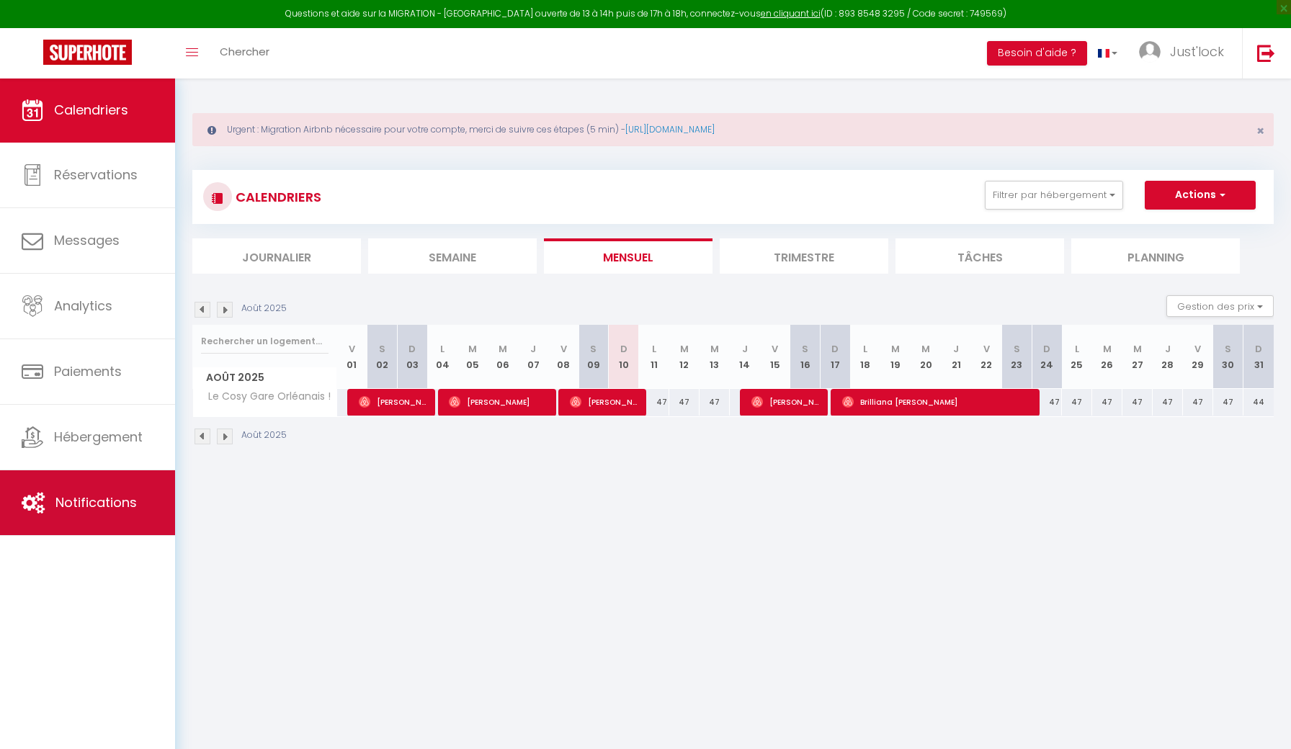
click at [112, 519] on link "Notifications" at bounding box center [87, 502] width 175 height 65
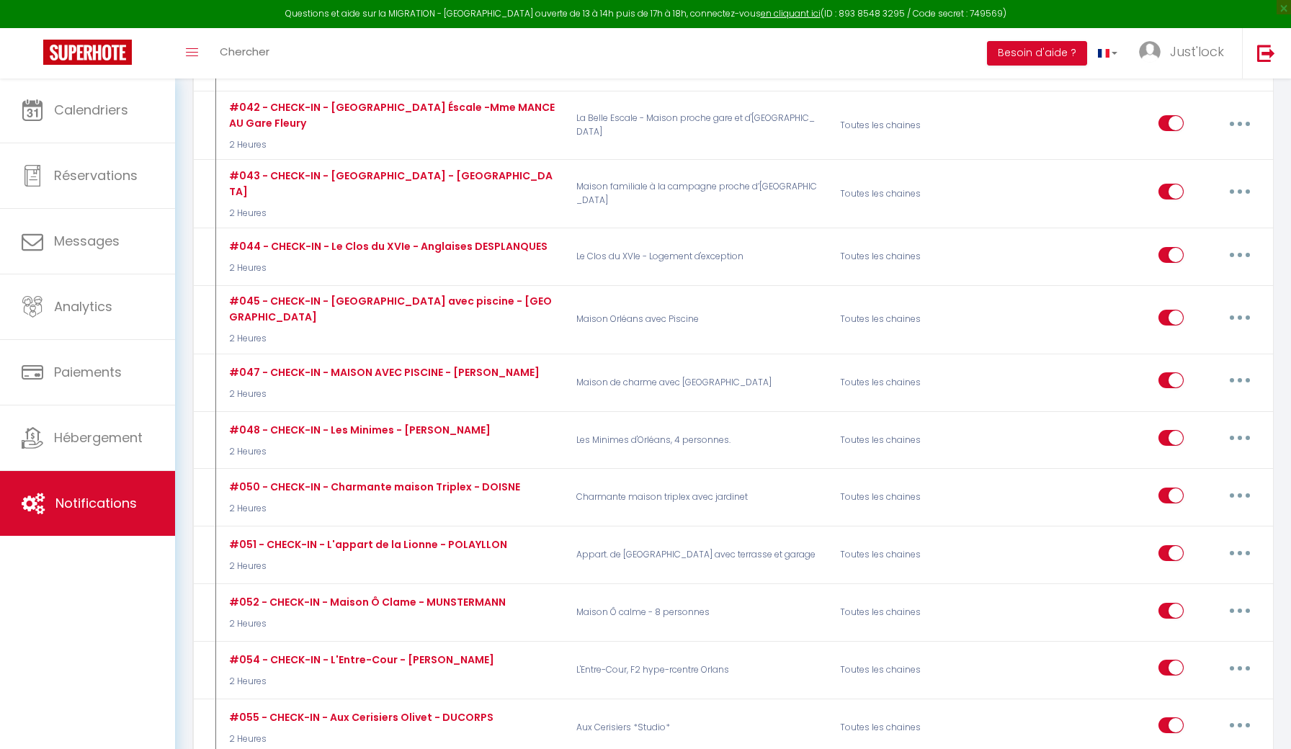
scroll to position [3547, 0]
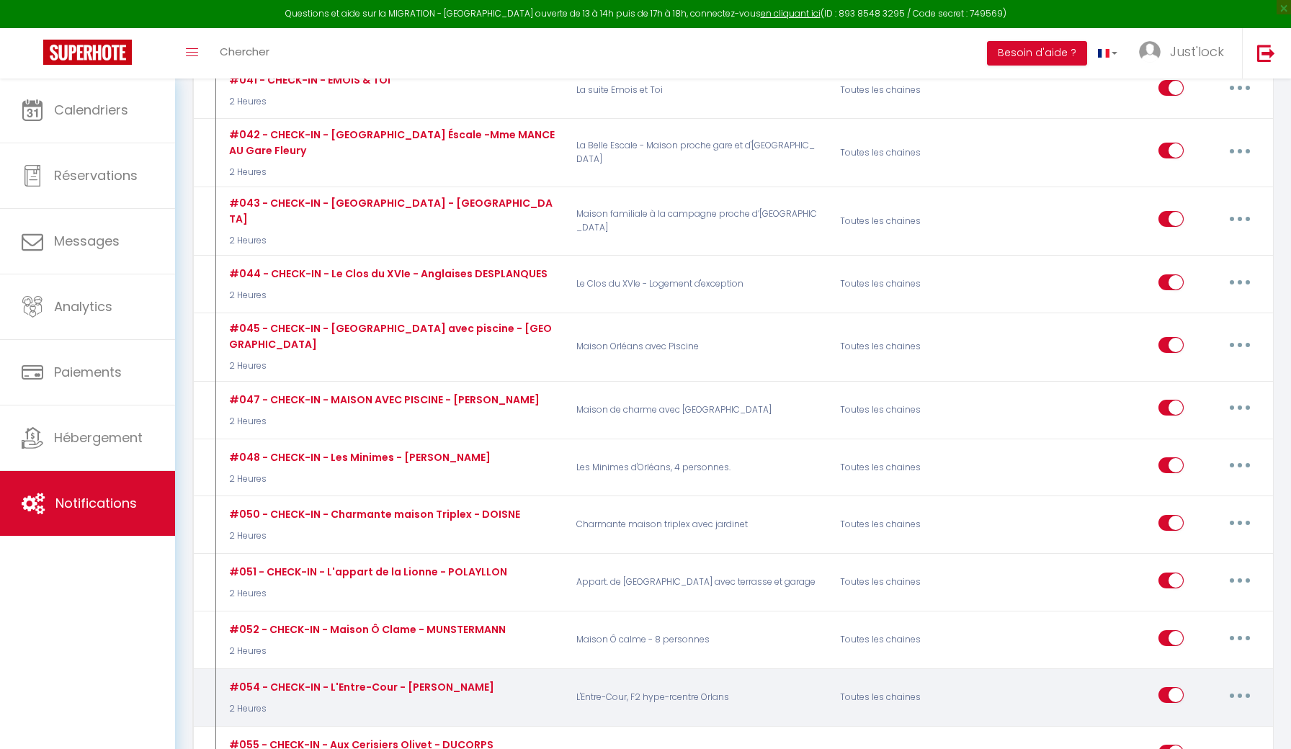
click at [1240, 694] on icon "button" at bounding box center [1239, 696] width 4 height 4
click at [1181, 716] on link "Editer" at bounding box center [1202, 728] width 107 height 24
type input "#054 - CHECK-IN - L'Entre-Cour - [PERSON_NAME]"
select select "2 Heures"
select select "if_deposit_is_paid"
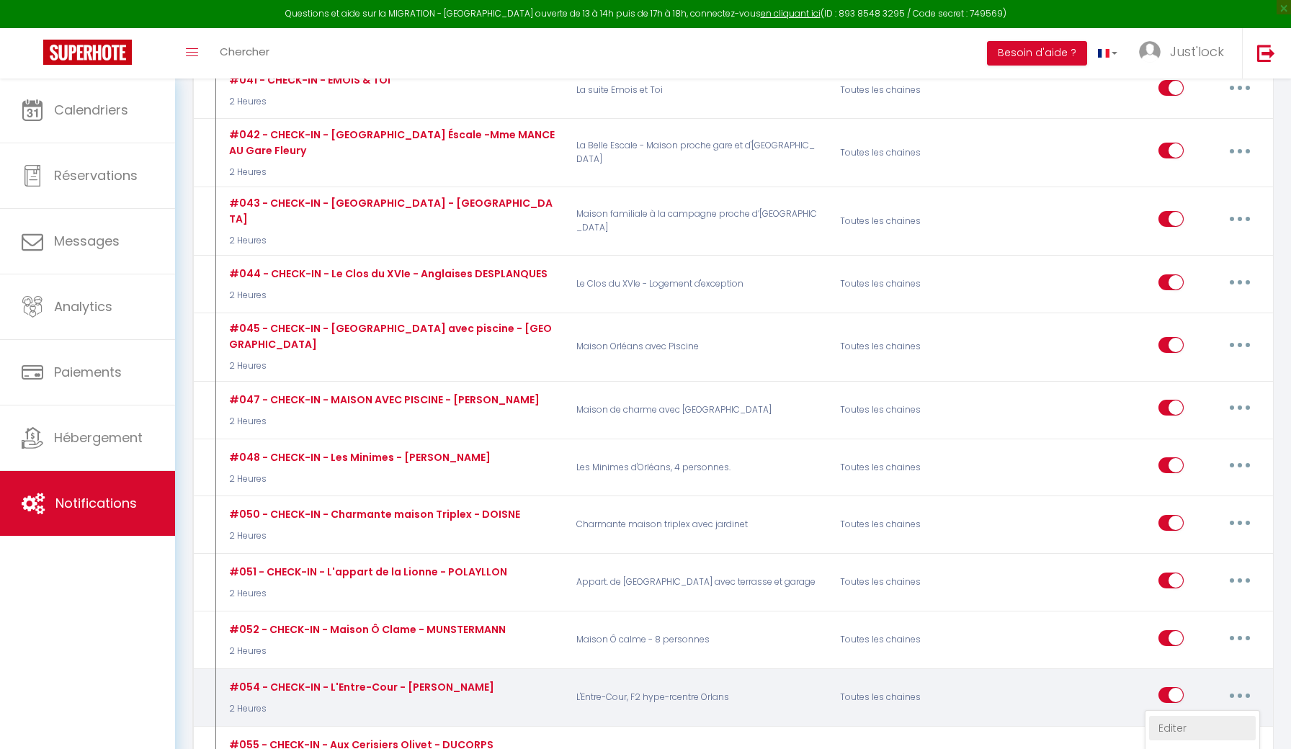
checkbox input "true"
checkbox input "false"
radio input "true"
type input "[RENTAL:NAME] votre arrivée le [INQUIRY:BOOK_DATE] à [RENTAL:NAME]"
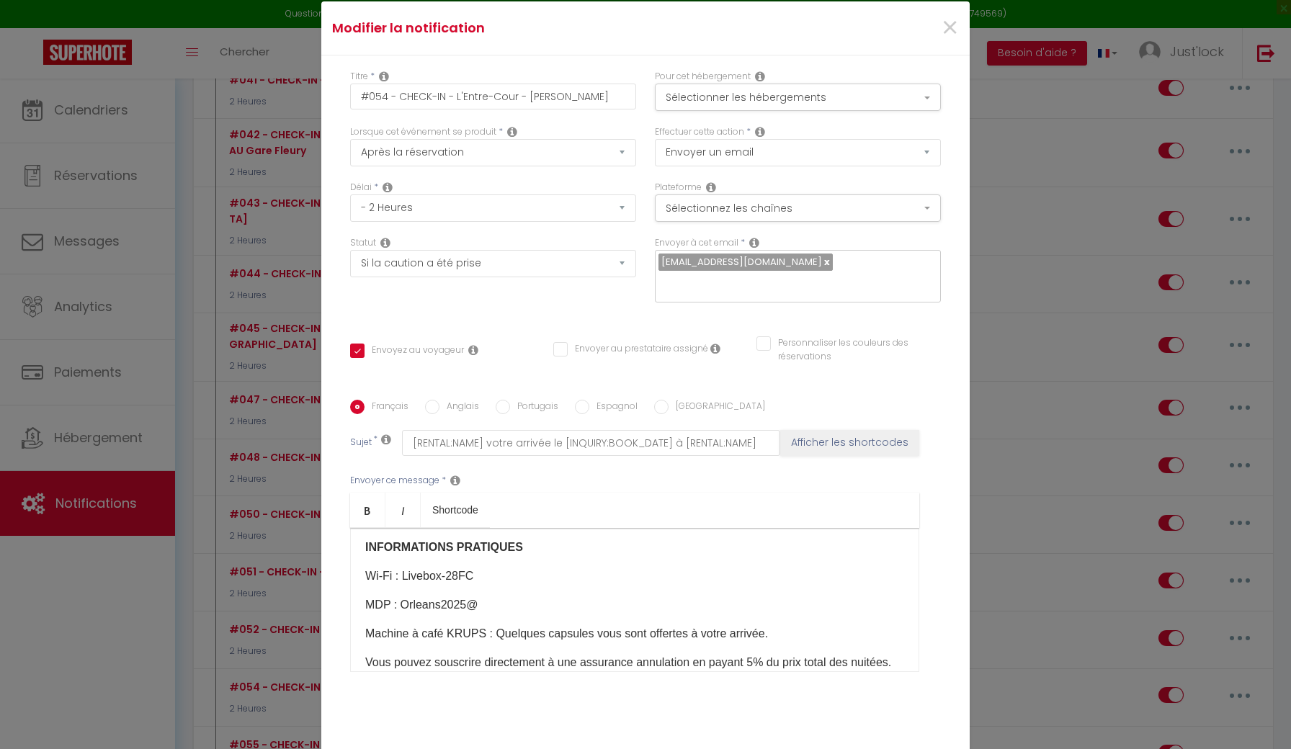
scroll to position [312, 0]
click at [506, 611] on p "​MDP : ​Orleans2025@​" at bounding box center [634, 602] width 539 height 17
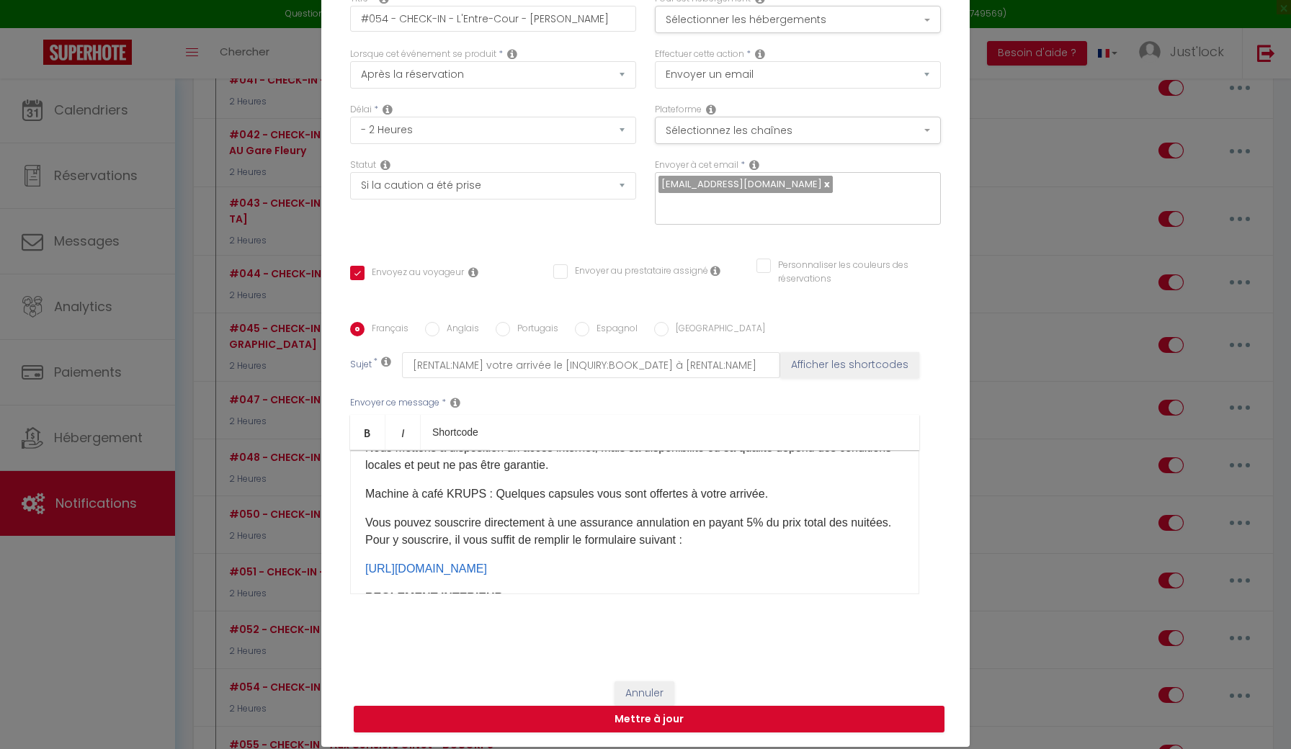
scroll to position [78, 0]
click at [638, 714] on button "Mettre à jour" at bounding box center [649, 719] width 591 height 27
checkbox input "true"
checkbox input "false"
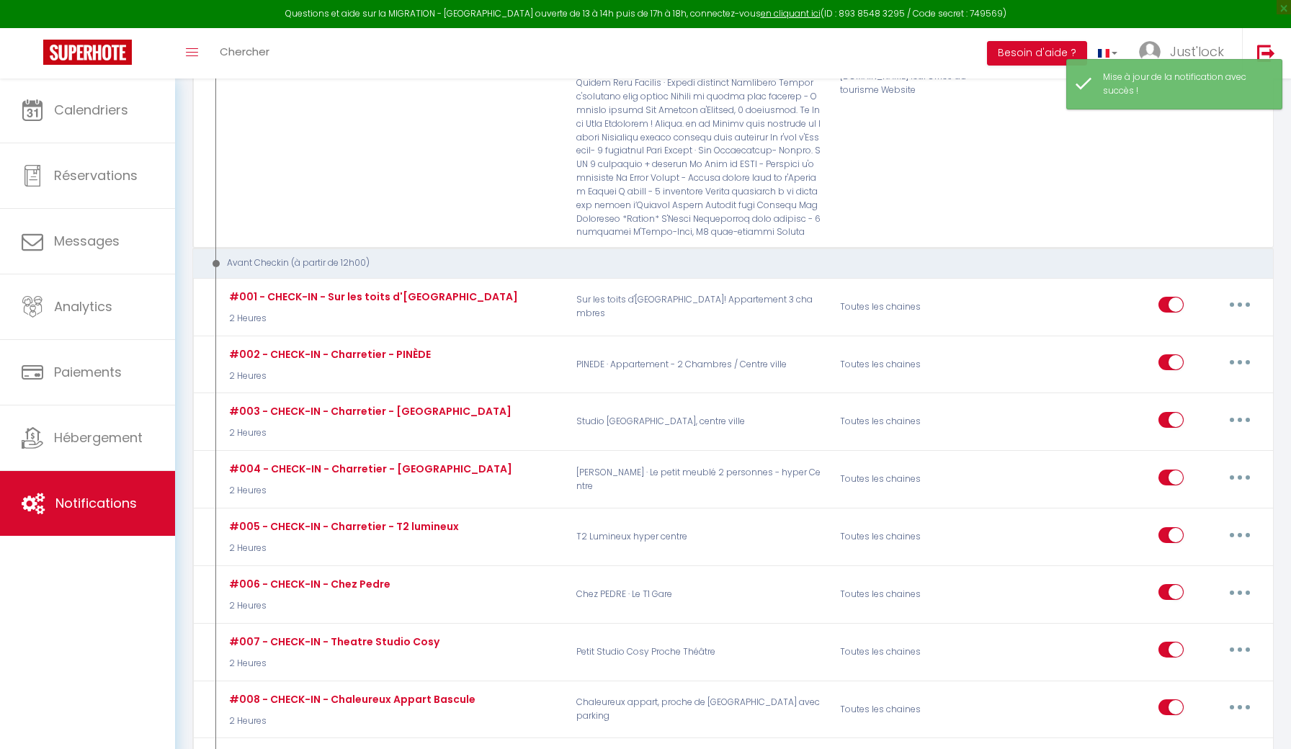
scroll to position [1320, 0]
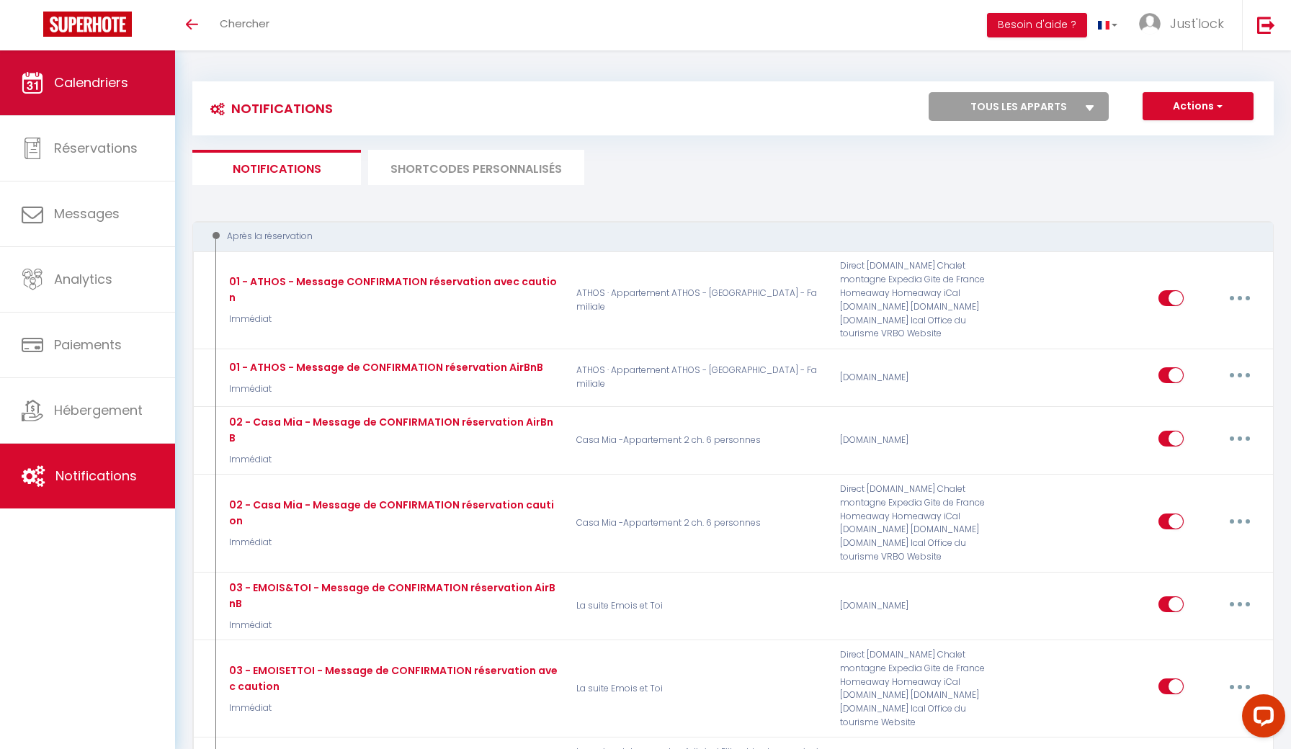
click at [86, 97] on link "Calendriers" at bounding box center [87, 82] width 175 height 65
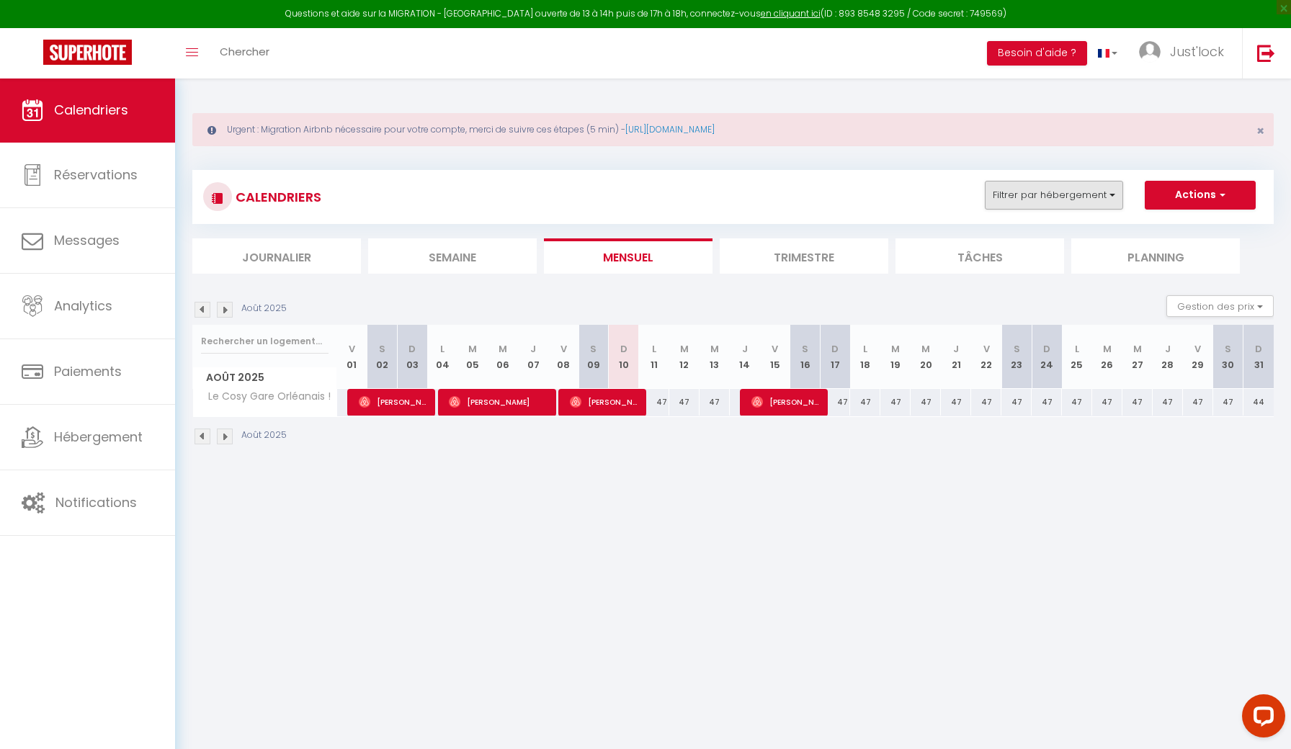
click at [1037, 191] on button "Filtrer par hébergement" at bounding box center [1054, 195] width 138 height 29
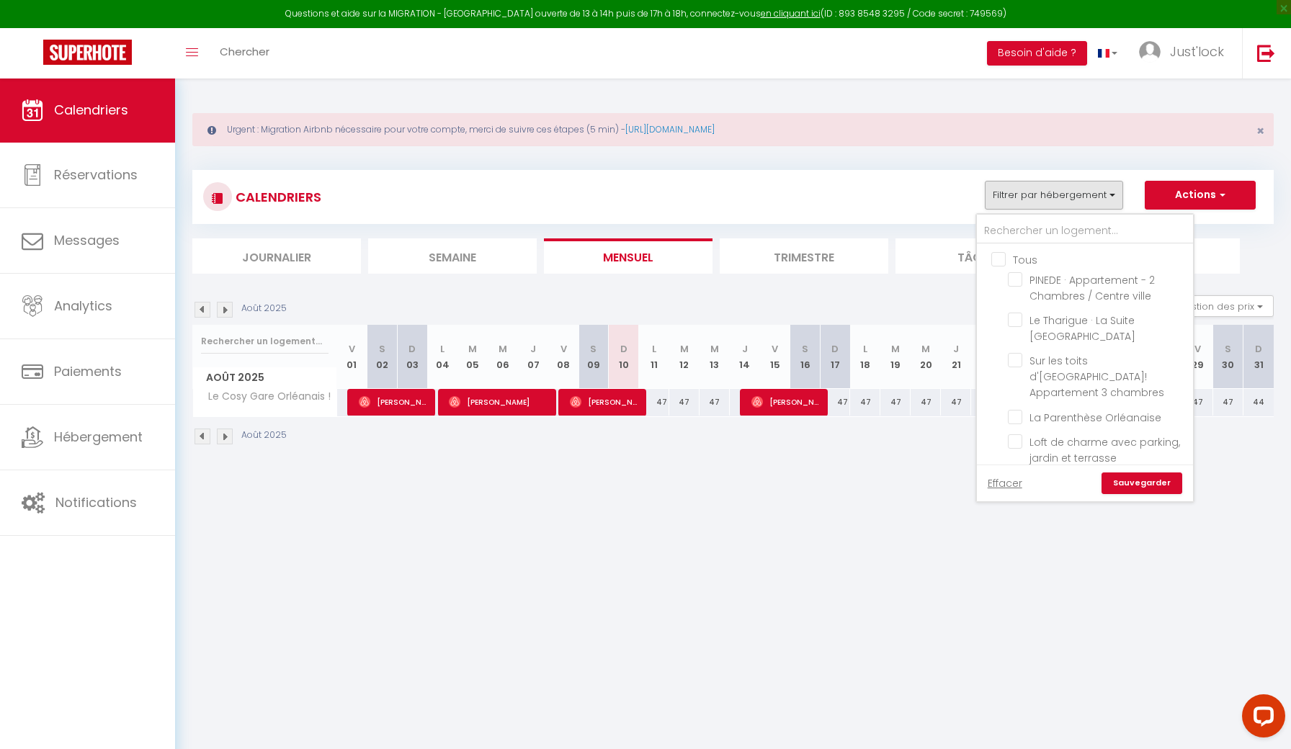
click at [998, 257] on input "Tous" at bounding box center [1099, 258] width 216 height 14
checkbox input "true"
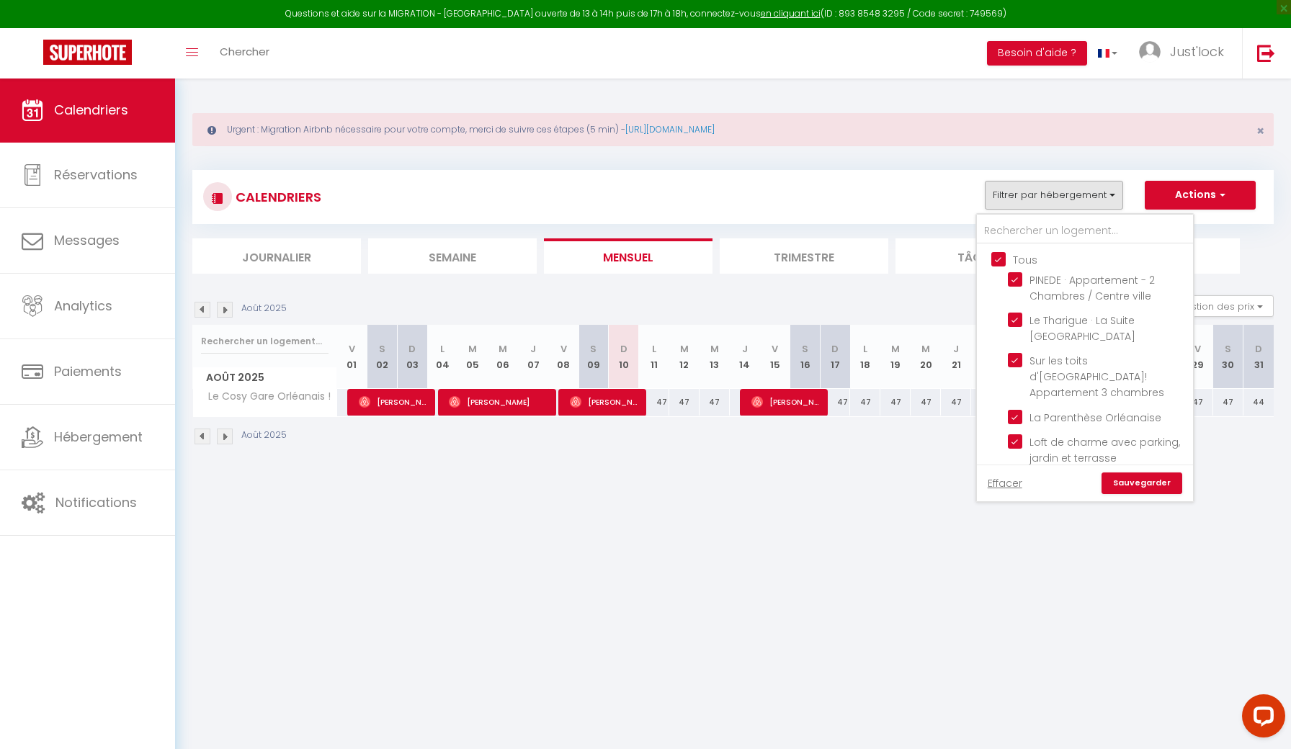
checkbox input "true"
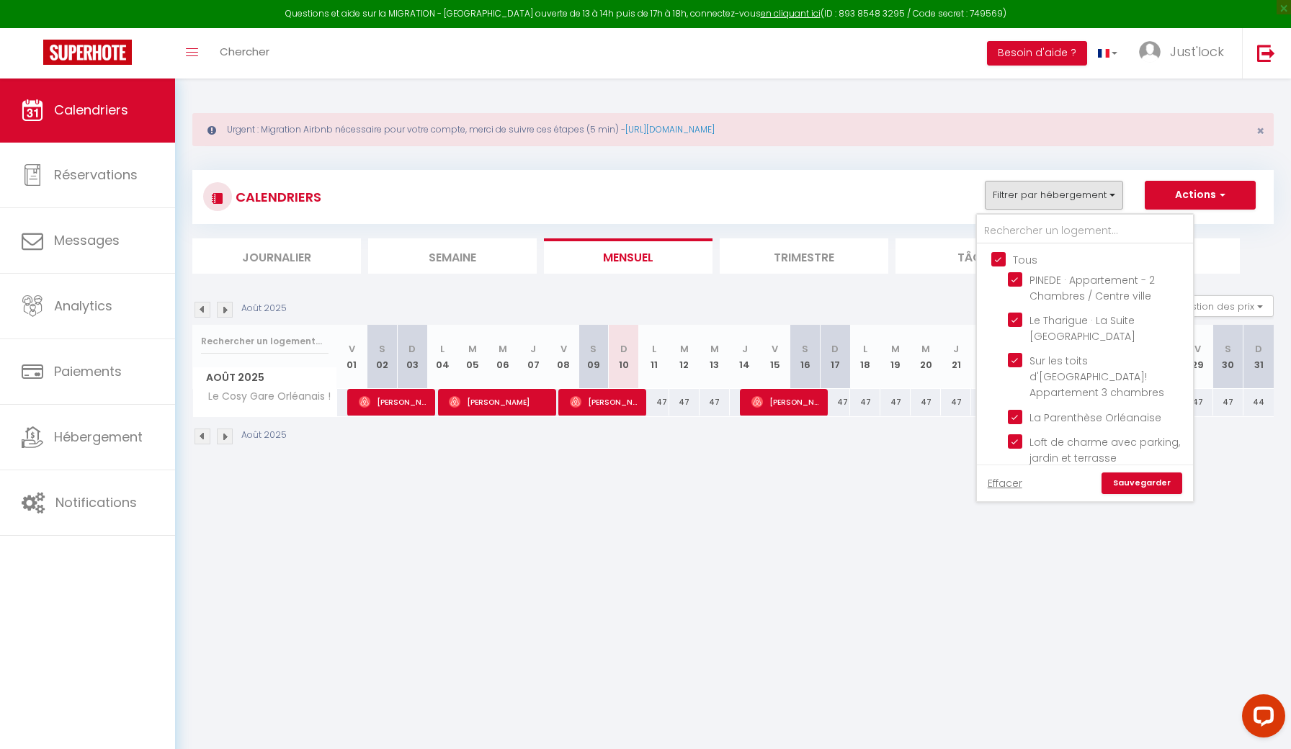
checkbox input "true"
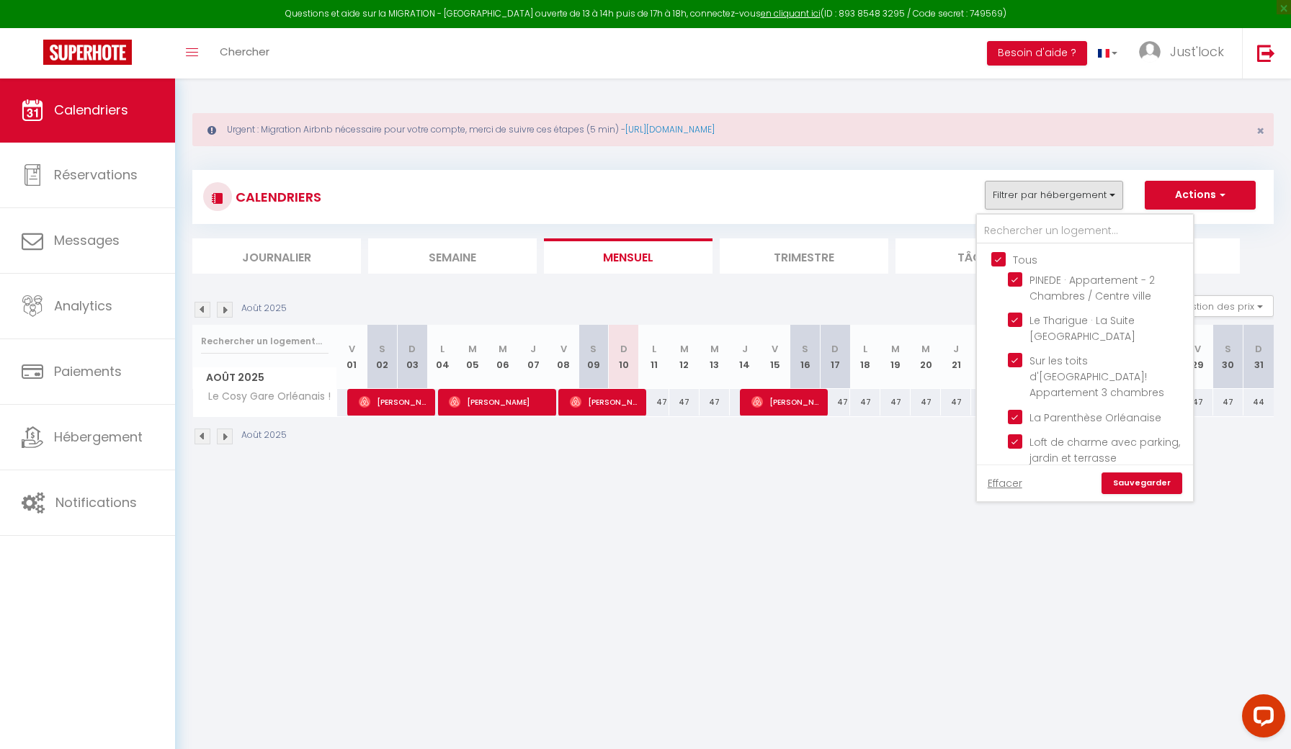
checkbox input "true"
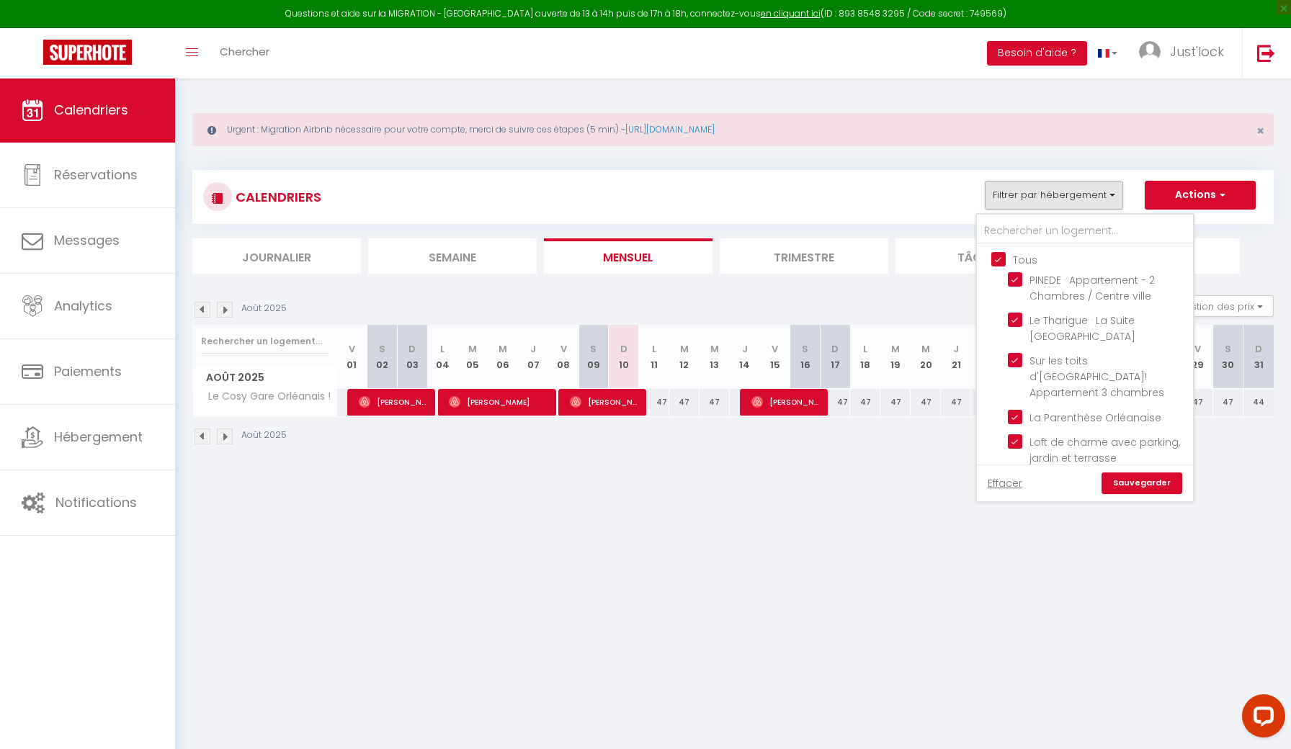
checkbox input "true"
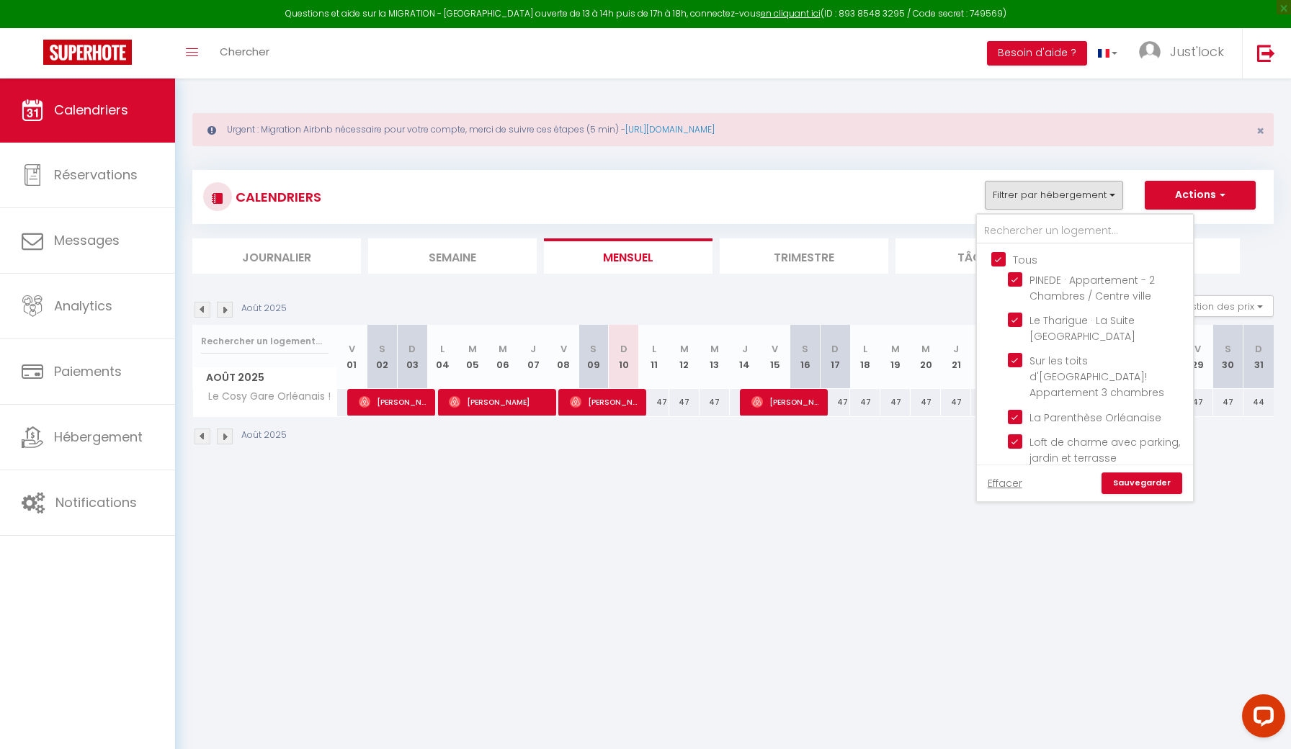
checkbox input "true"
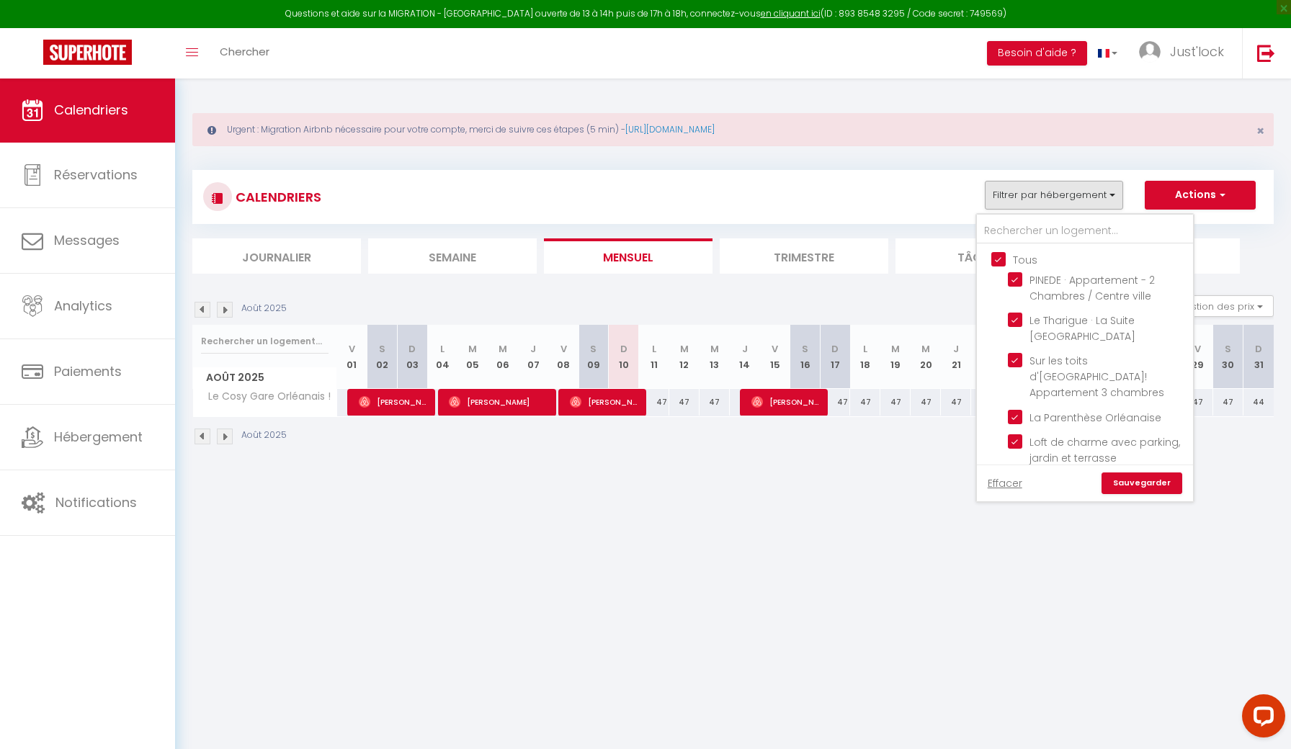
checkbox input "true"
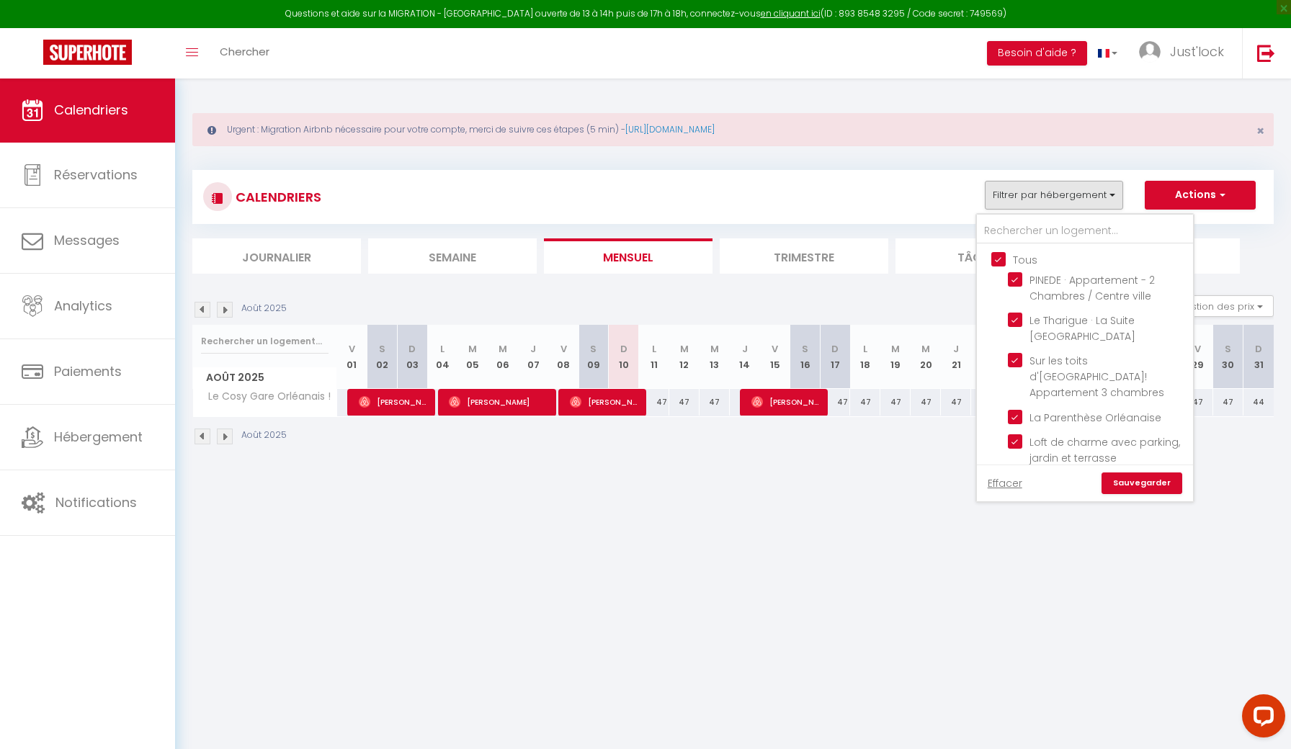
checkbox input "true"
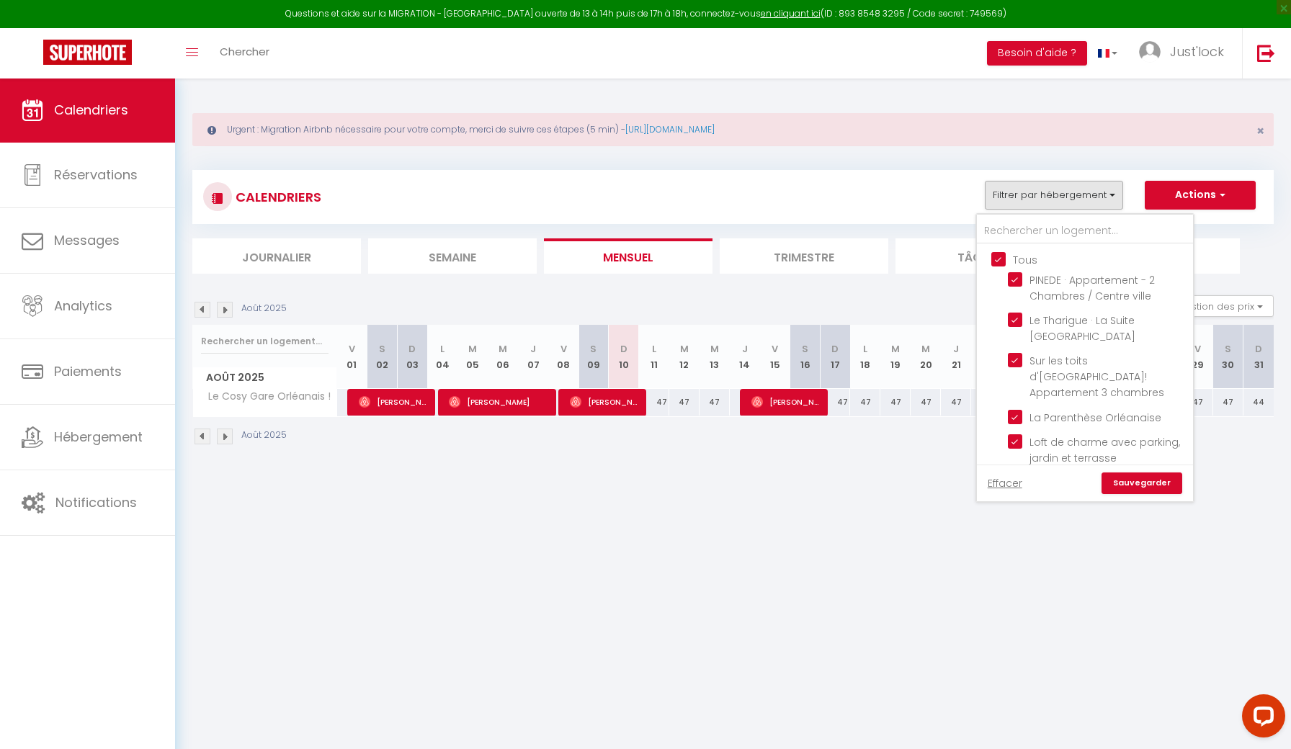
checkbox input "true"
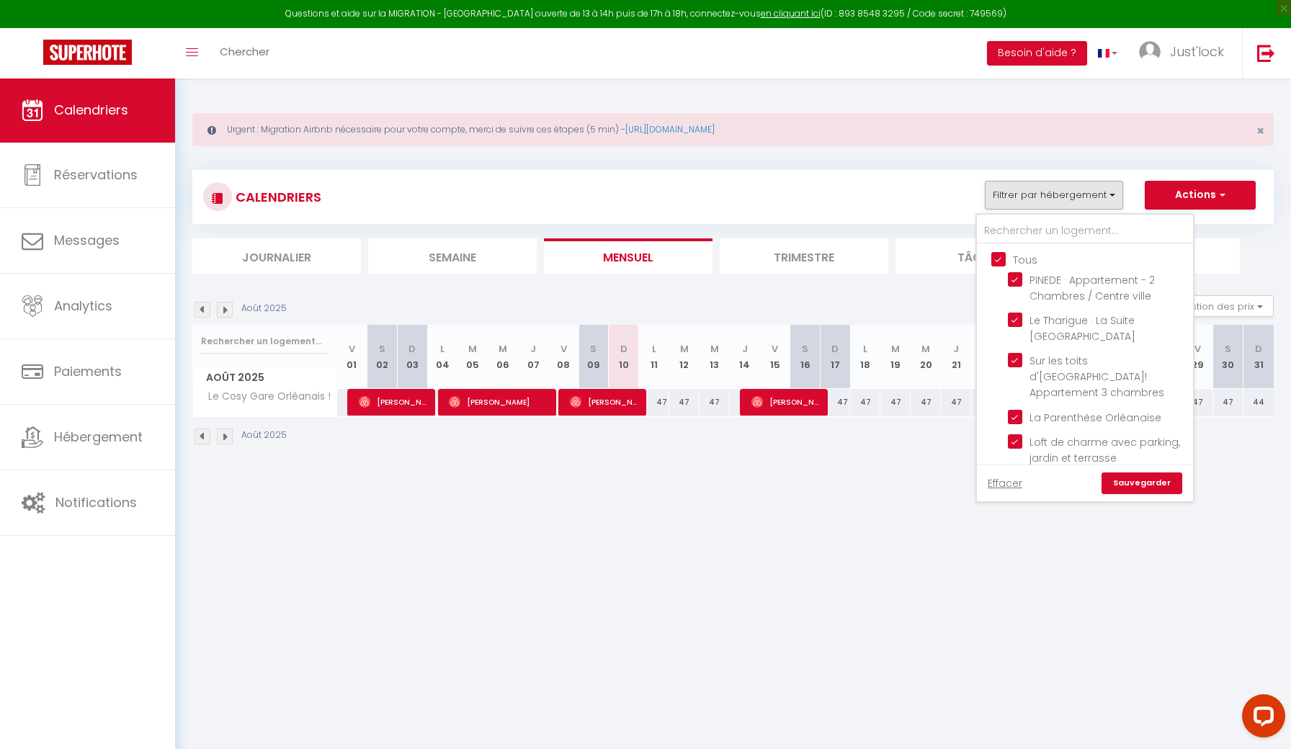
checkbox input "true"
click at [1159, 483] on link "Sauvegarder" at bounding box center [1141, 484] width 81 height 22
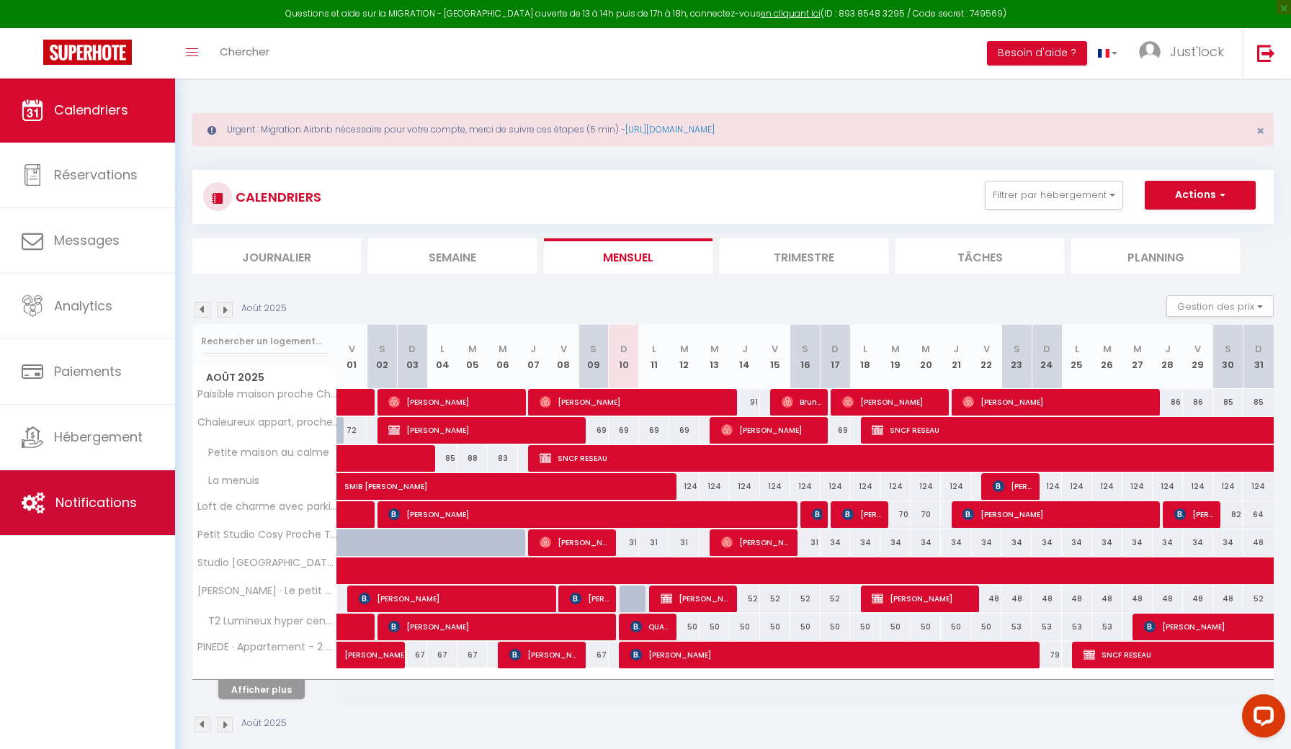
click at [84, 486] on link "Notifications" at bounding box center [87, 502] width 175 height 65
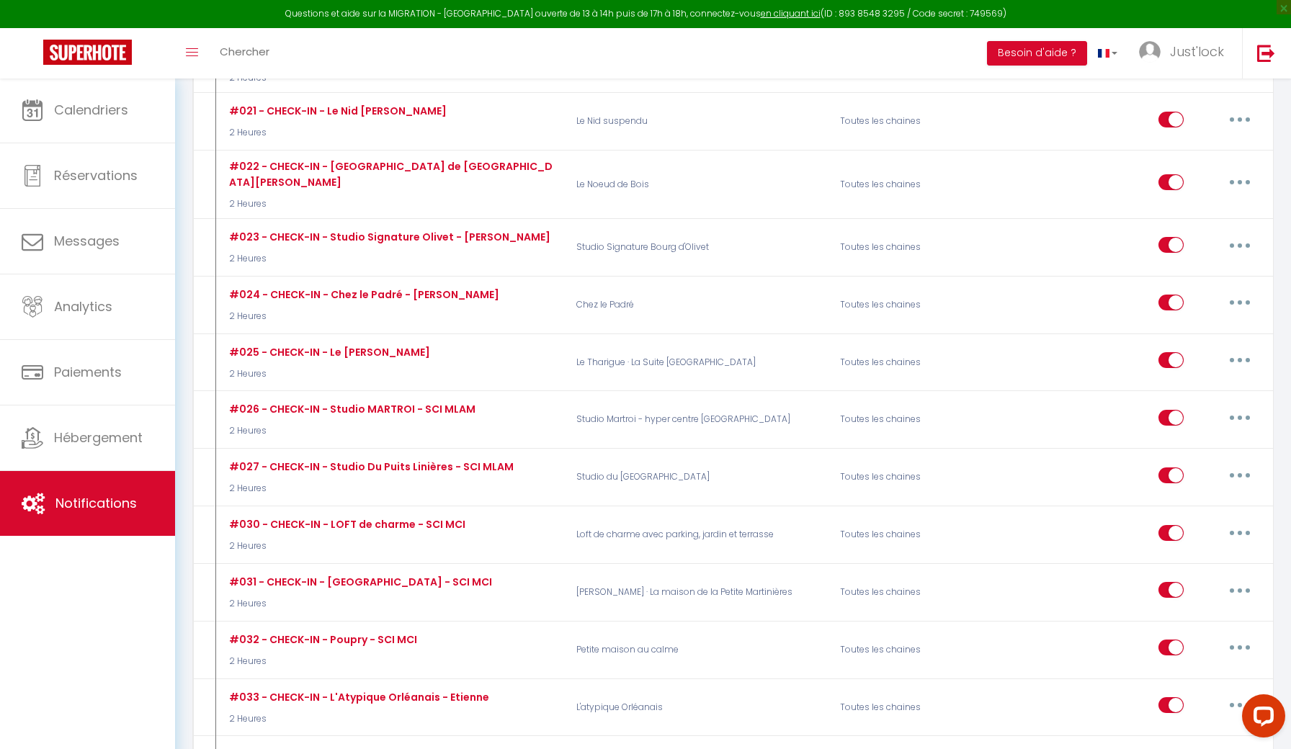
scroll to position [2492, 0]
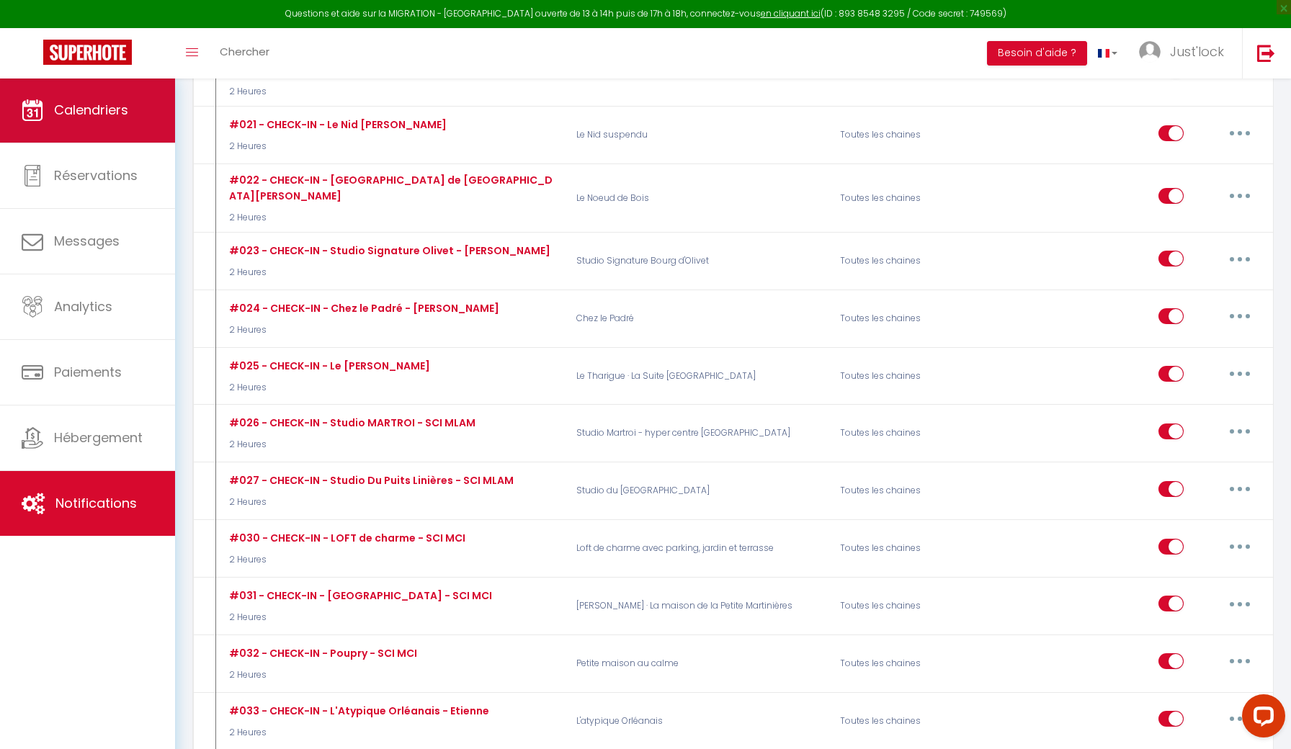
click at [141, 125] on link "Calendriers" at bounding box center [87, 110] width 175 height 65
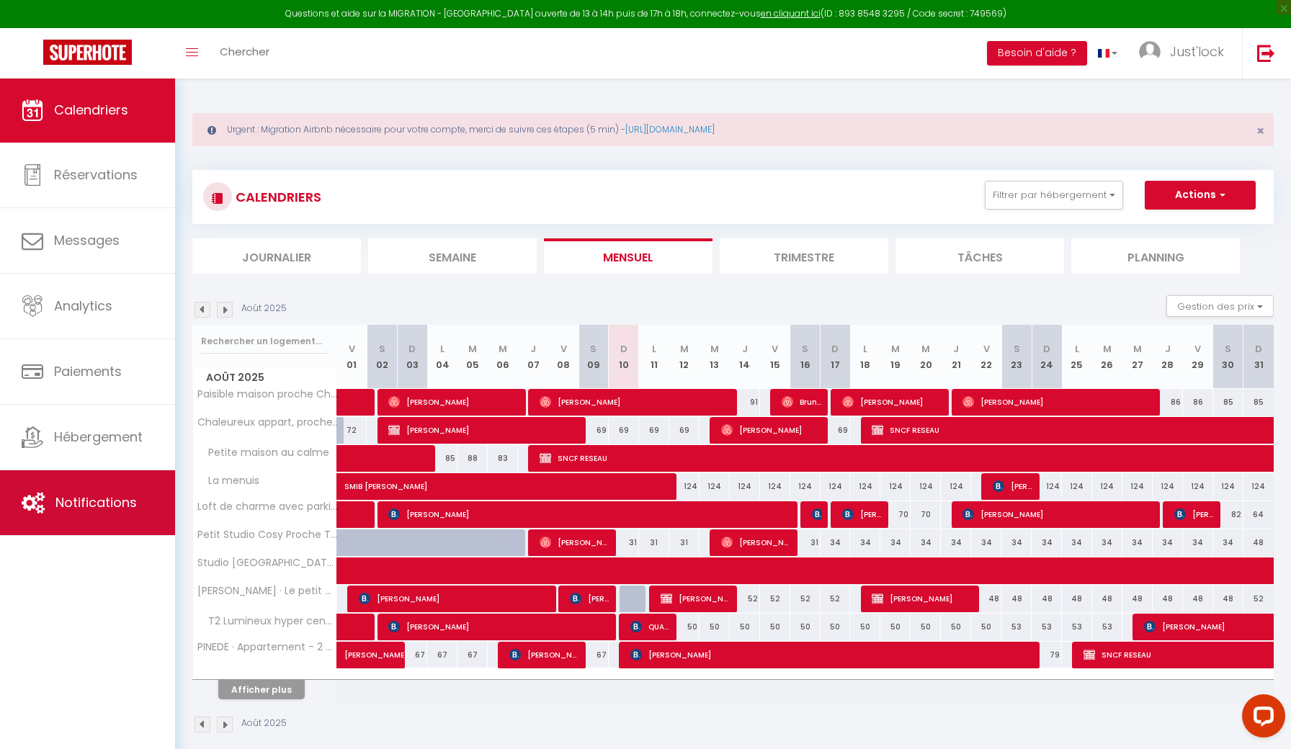
click at [60, 511] on span "Notifications" at bounding box center [95, 502] width 81 height 18
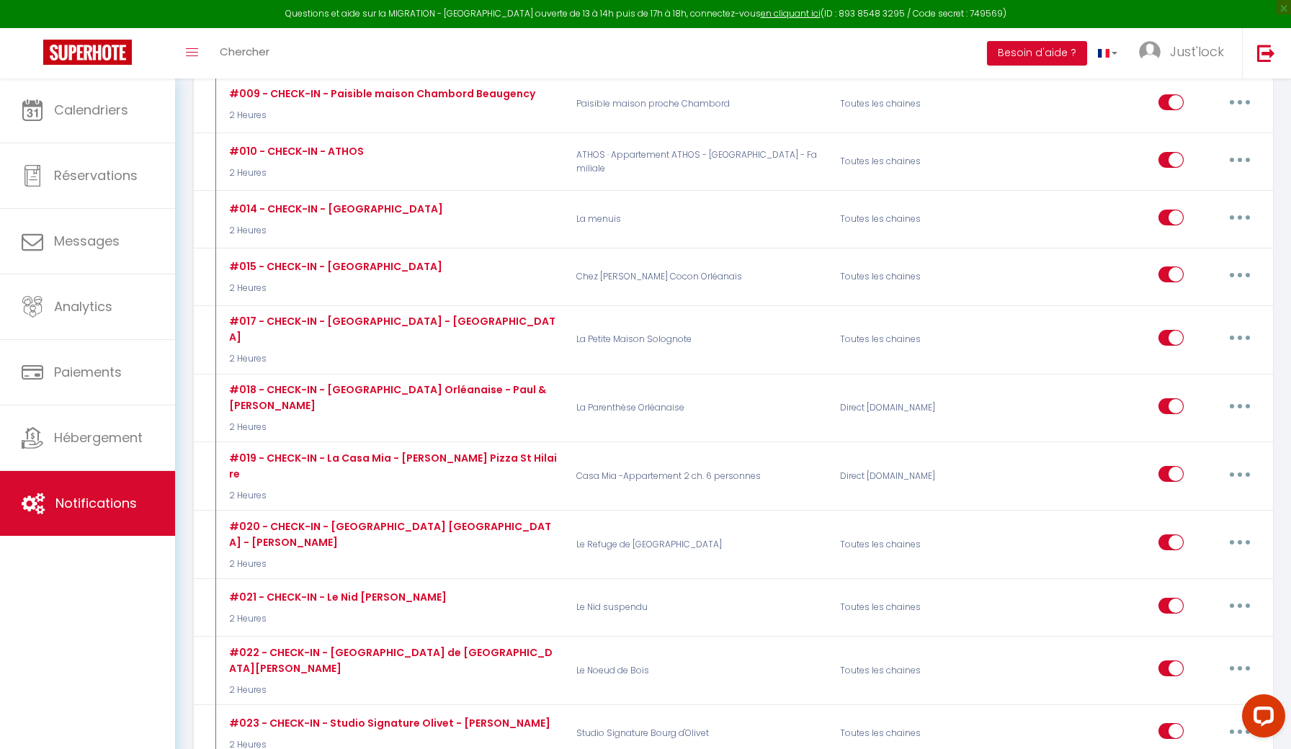
scroll to position [2018, 0]
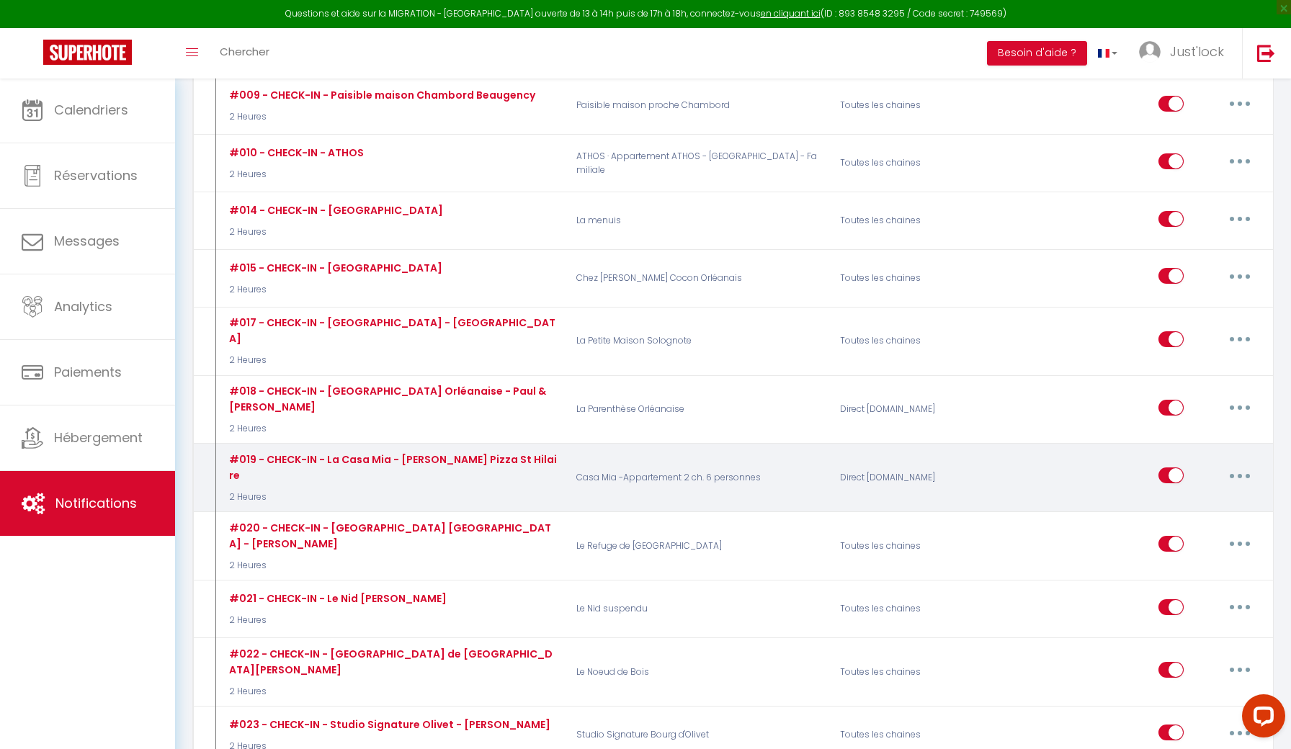
click at [1243, 464] on button "button" at bounding box center [1239, 475] width 40 height 23
click at [1167, 496] on link "Editer" at bounding box center [1202, 508] width 107 height 24
type input "#019 - CHECK-IN - La Casa Mia - [PERSON_NAME] Pizza St Hilaire"
select select "2 Heures"
select select "if_deposit_is_paid"
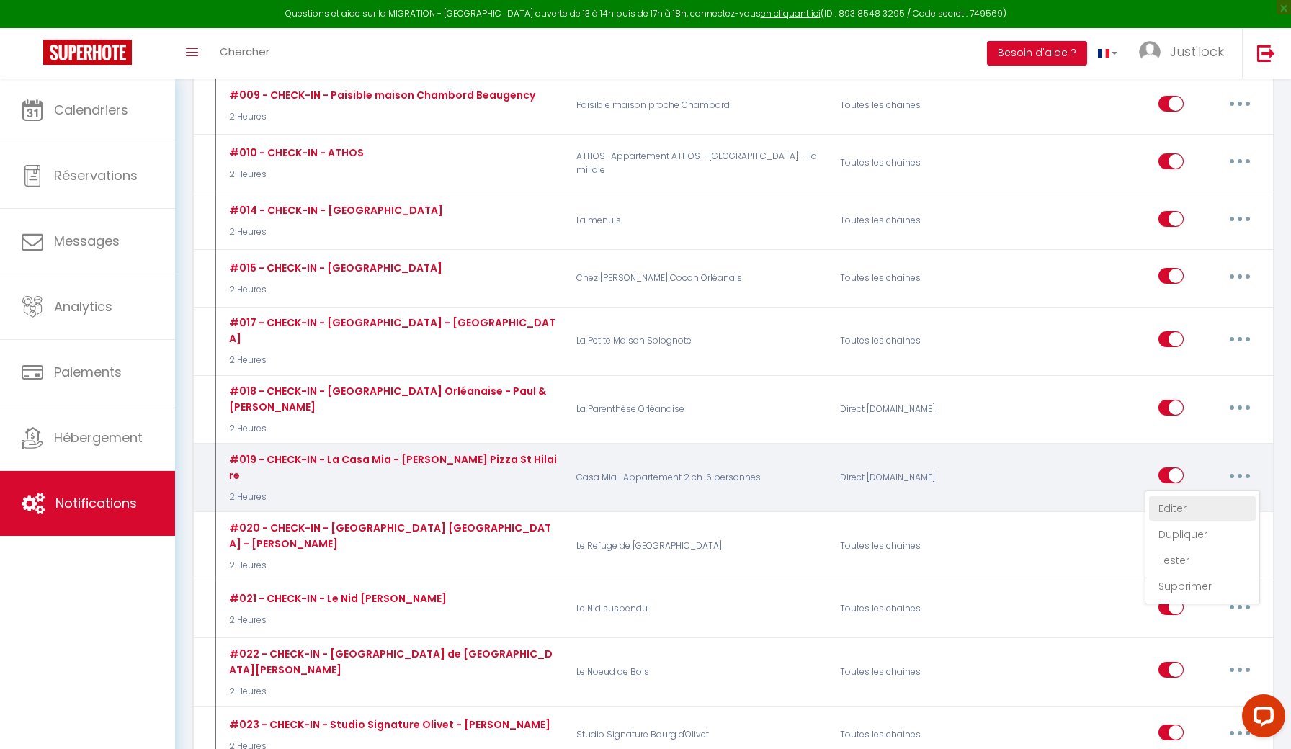
checkbox input "true"
checkbox input "false"
radio input "true"
type input "Check-In - La petite maison Solognote"
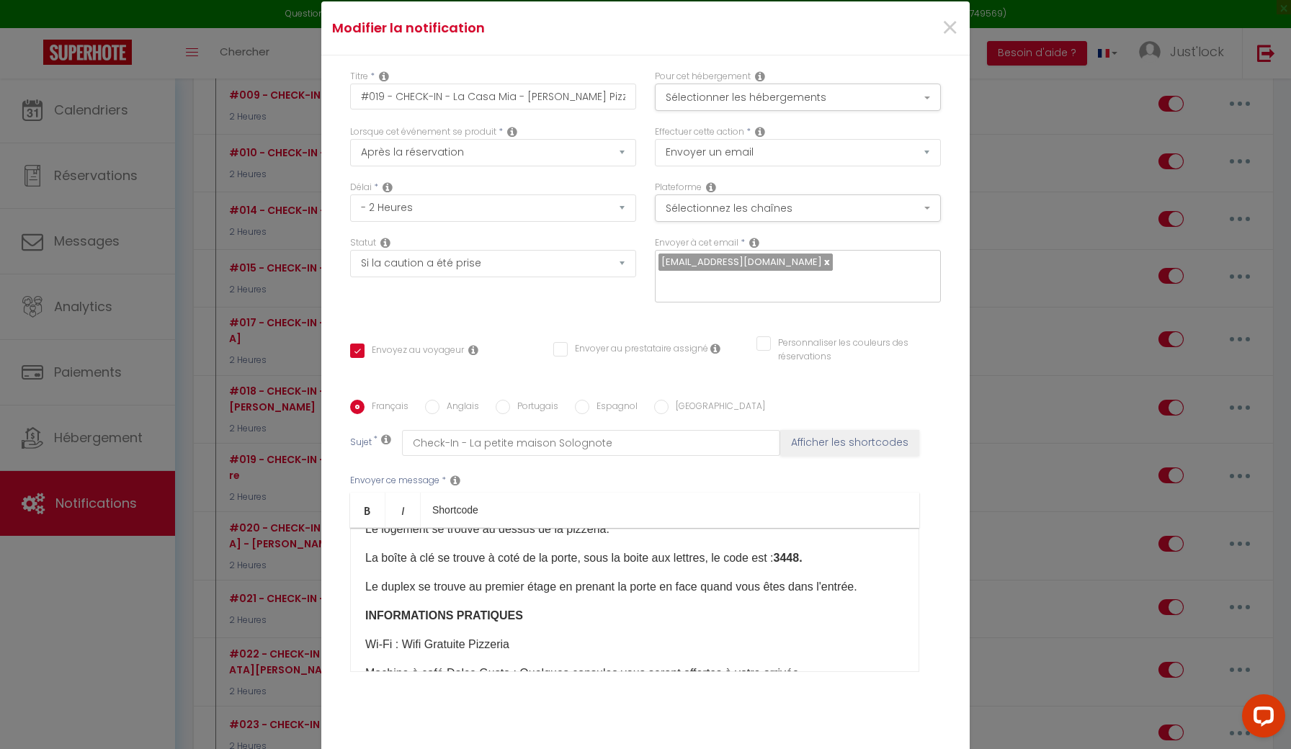
scroll to position [129, 0]
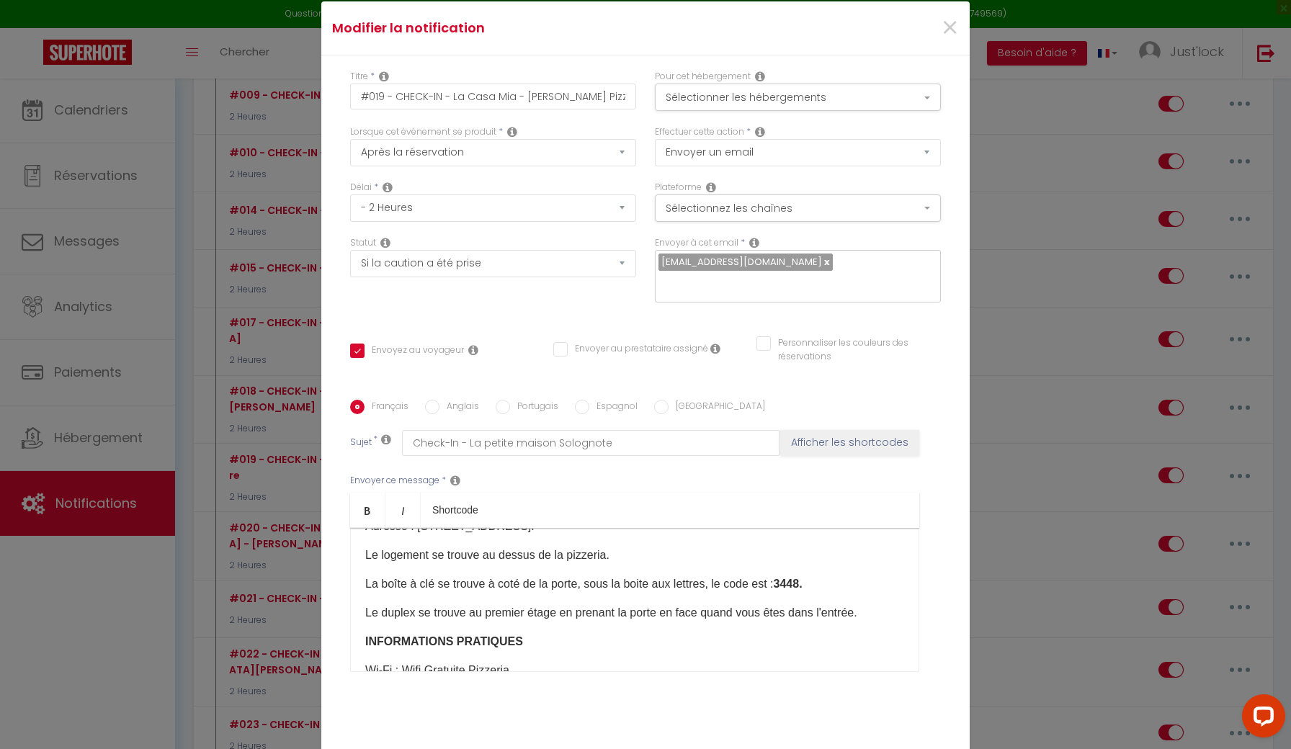
click at [800, 583] on strong "3448" at bounding box center [787, 584] width 26 height 12
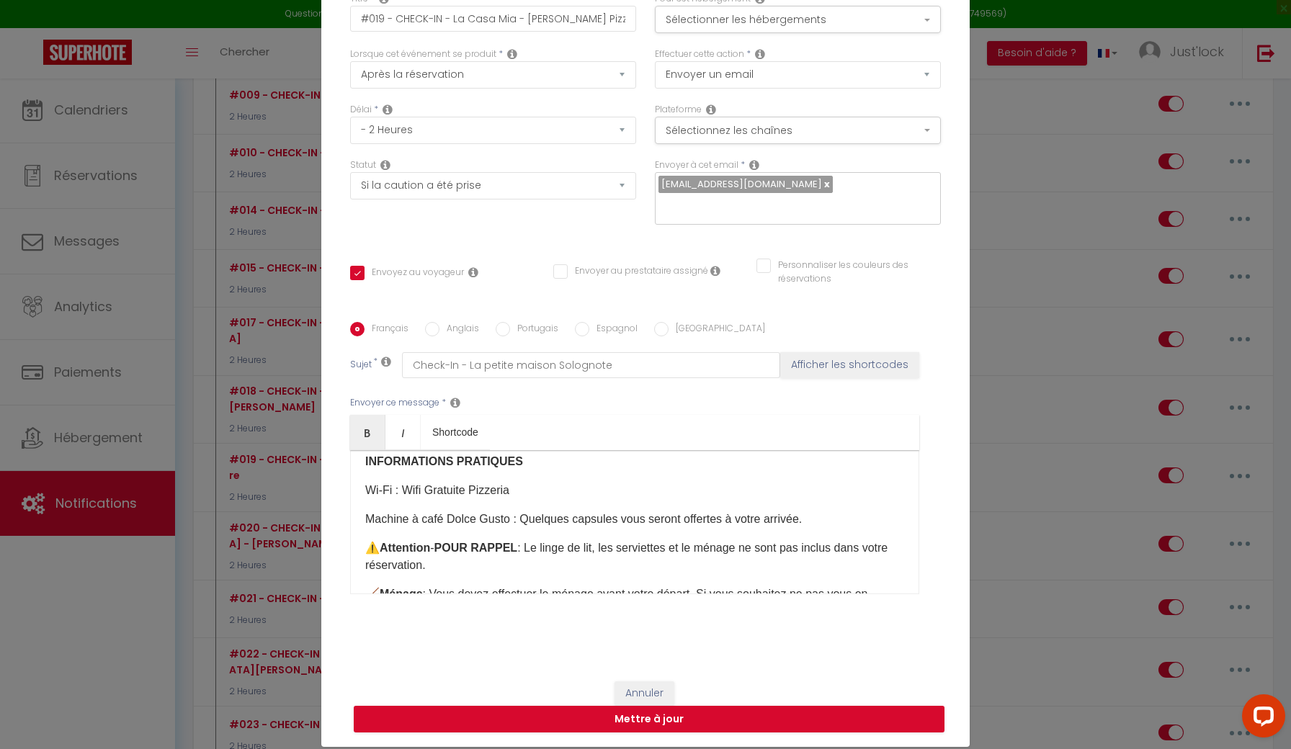
scroll to position [78, 0]
click at [673, 725] on button "Mettre à jour" at bounding box center [649, 719] width 591 height 27
checkbox input "true"
checkbox input "false"
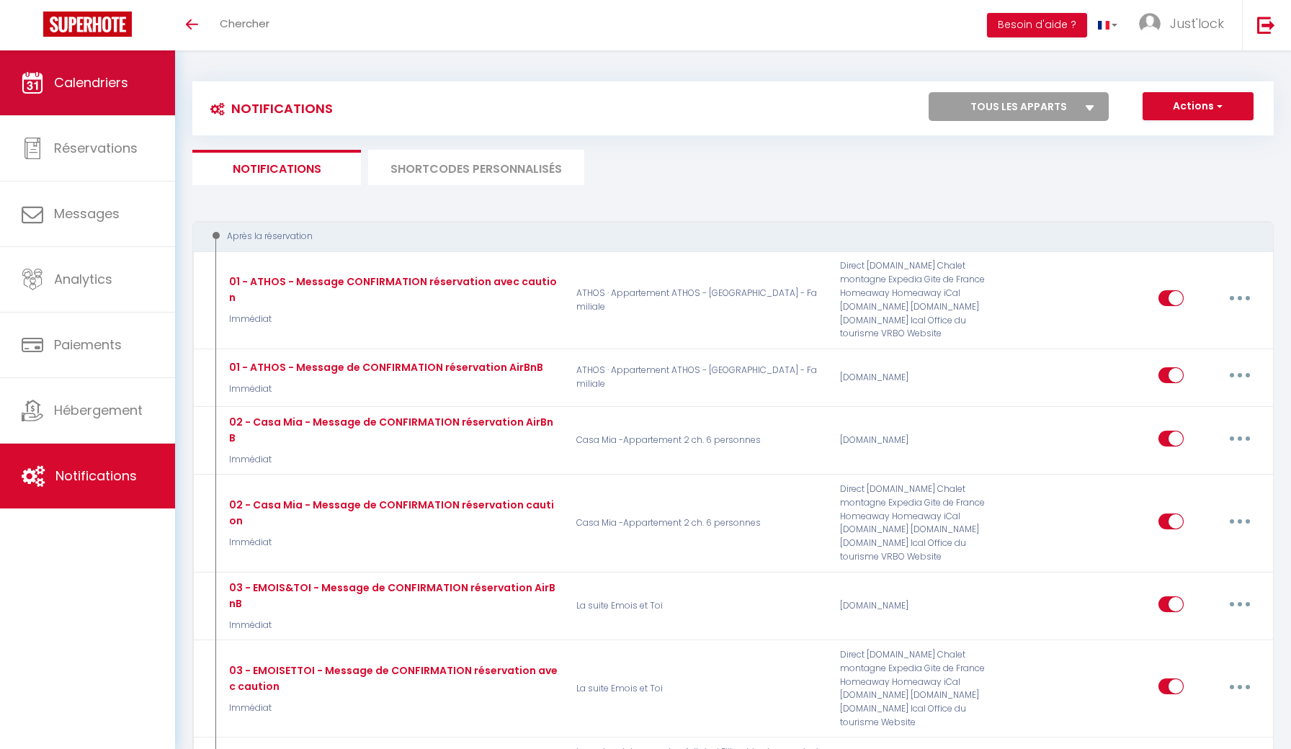
scroll to position [2018, 0]
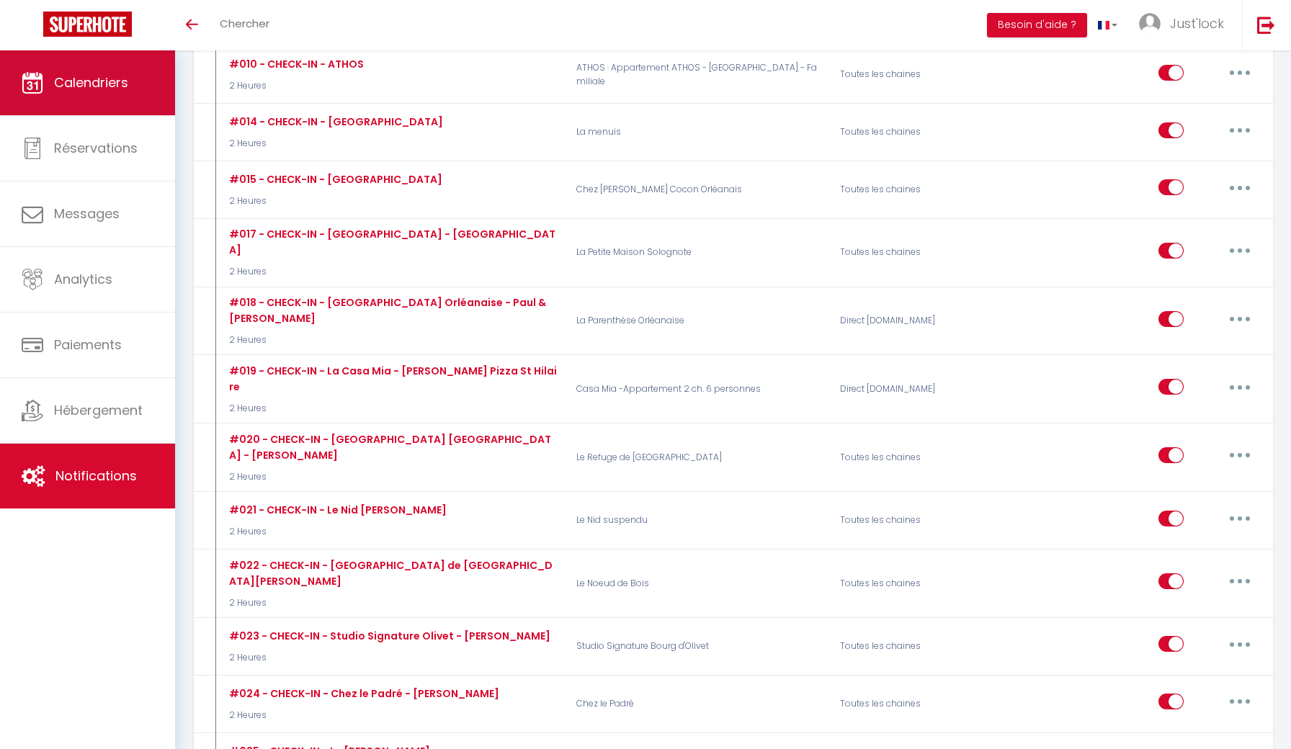
click at [102, 82] on span "Calendriers" at bounding box center [91, 82] width 74 height 18
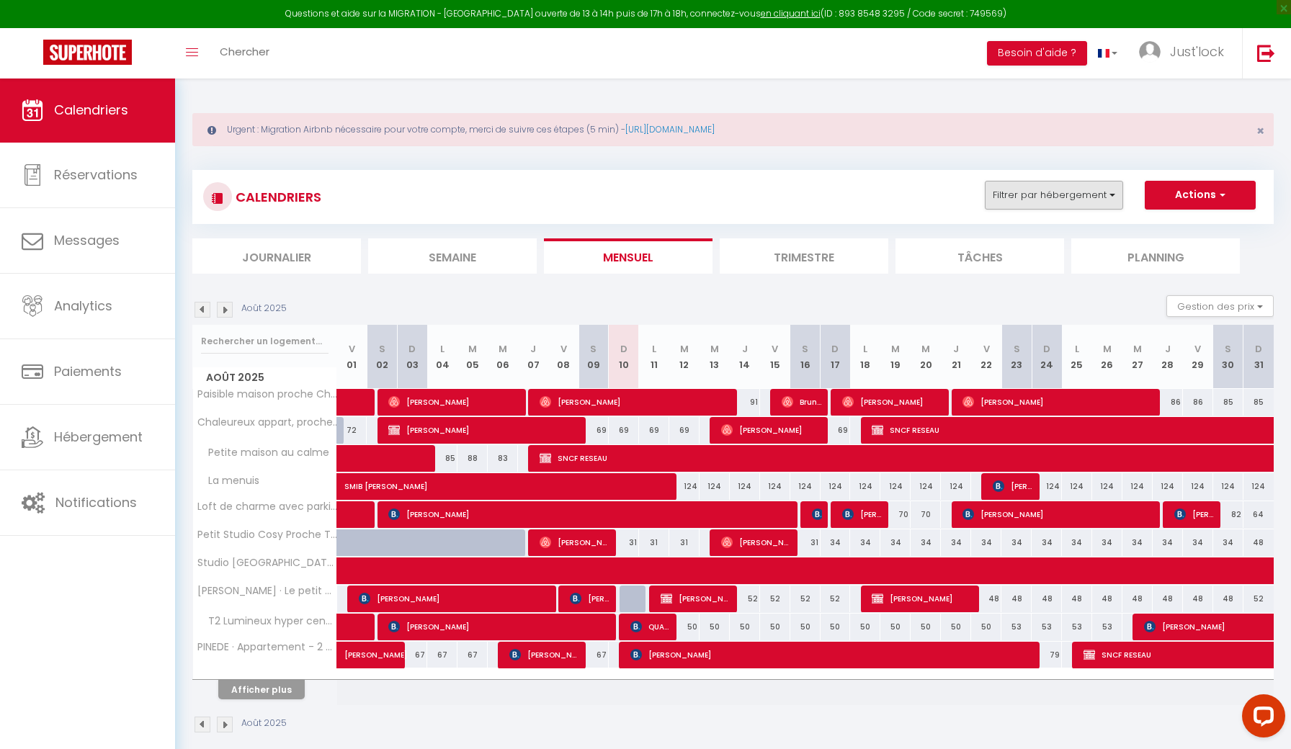
click at [1021, 197] on button "Filtrer par hébergement" at bounding box center [1054, 195] width 138 height 29
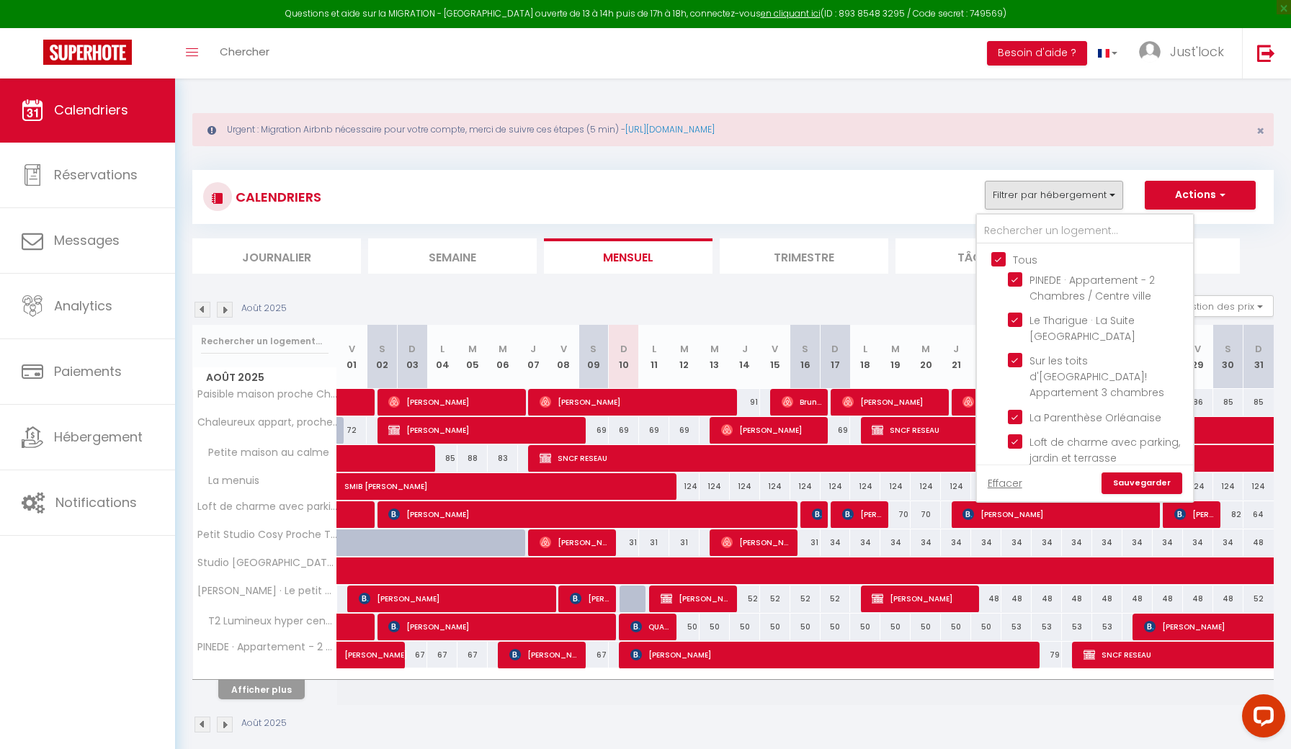
click at [996, 258] on input "Tous" at bounding box center [1099, 258] width 216 height 14
checkbox input "false"
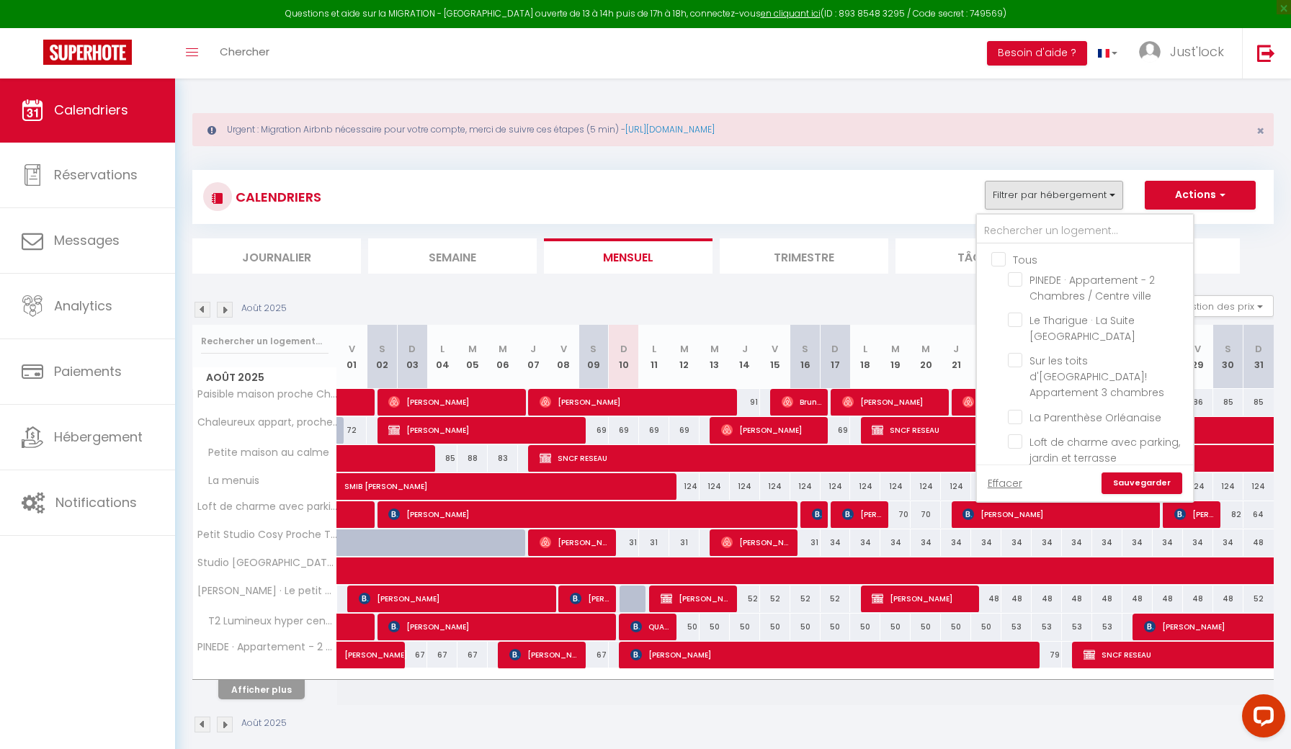
checkbox input "false"
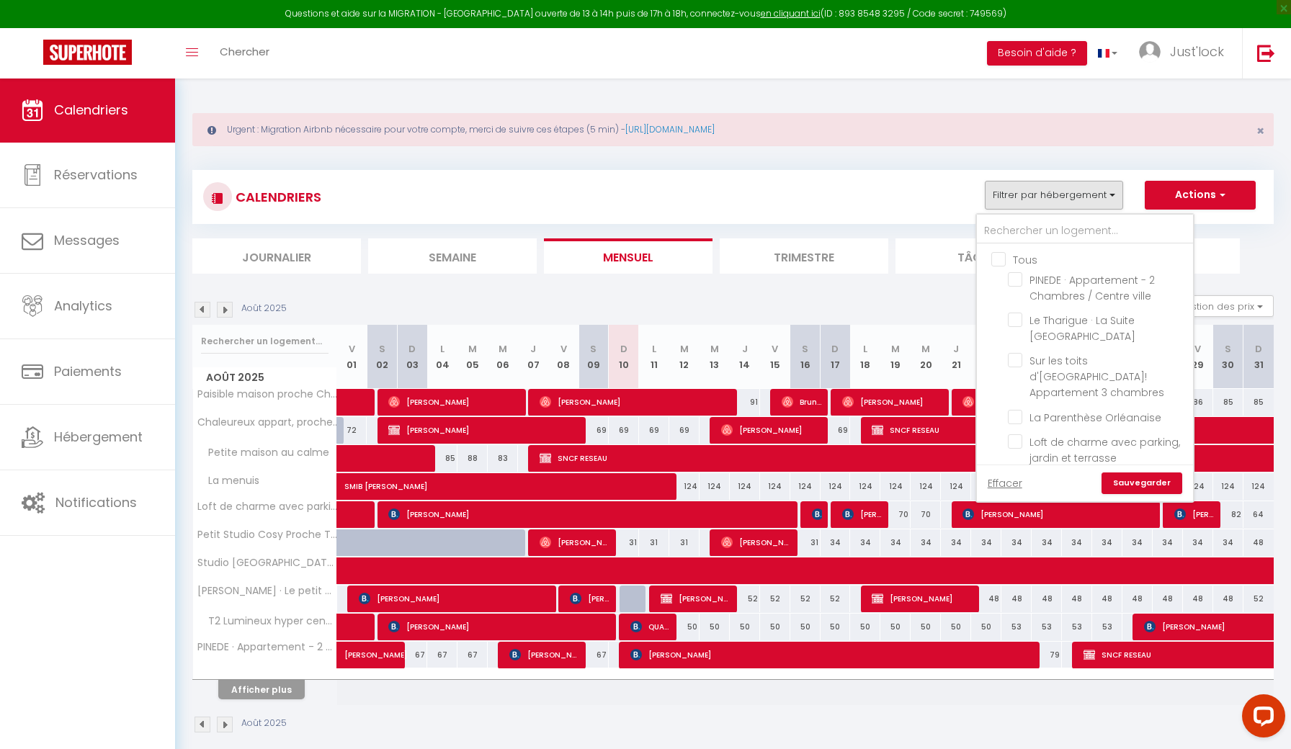
checkbox input "false"
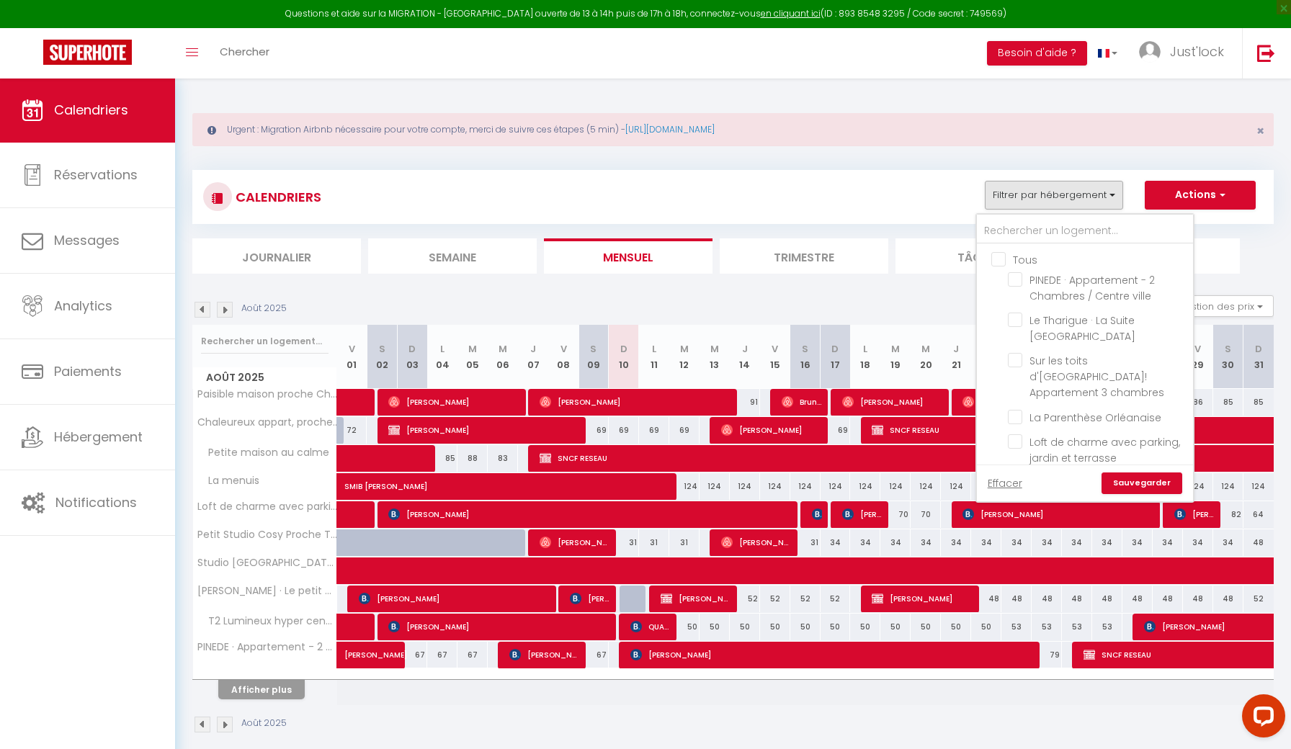
checkbox input "false"
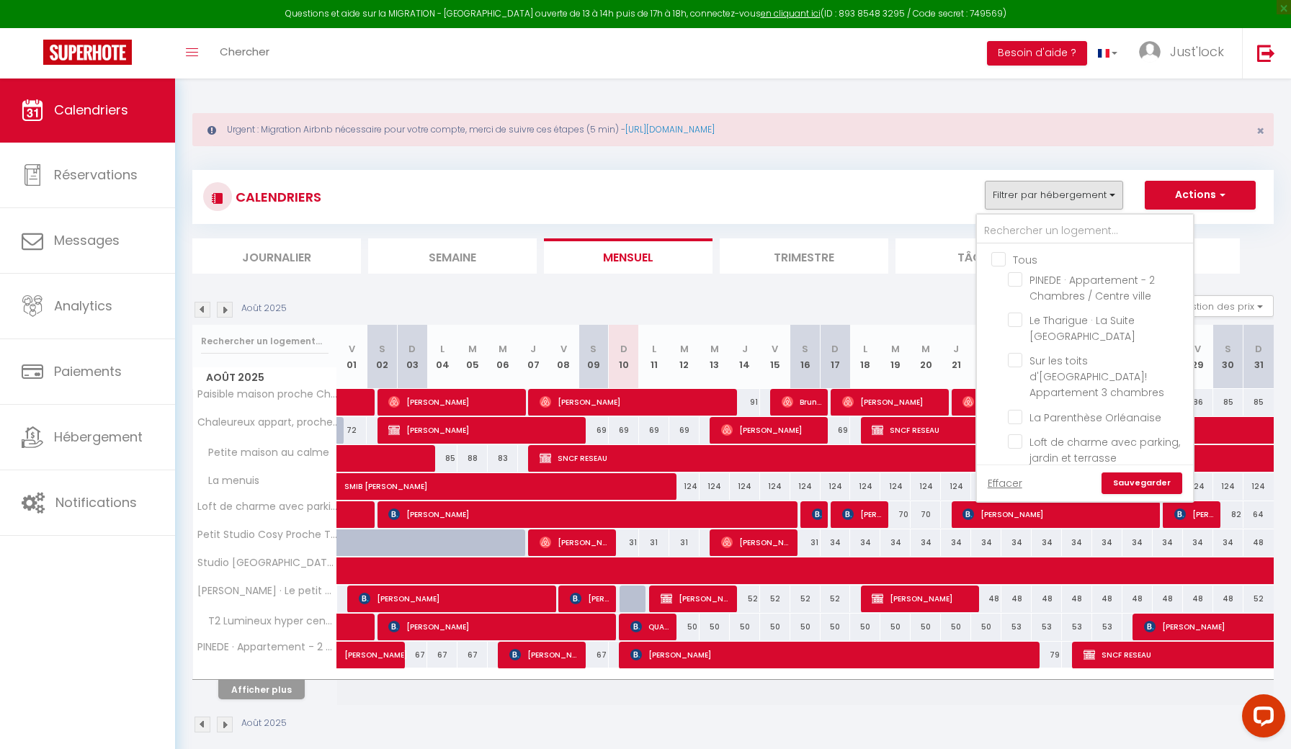
checkbox input "false"
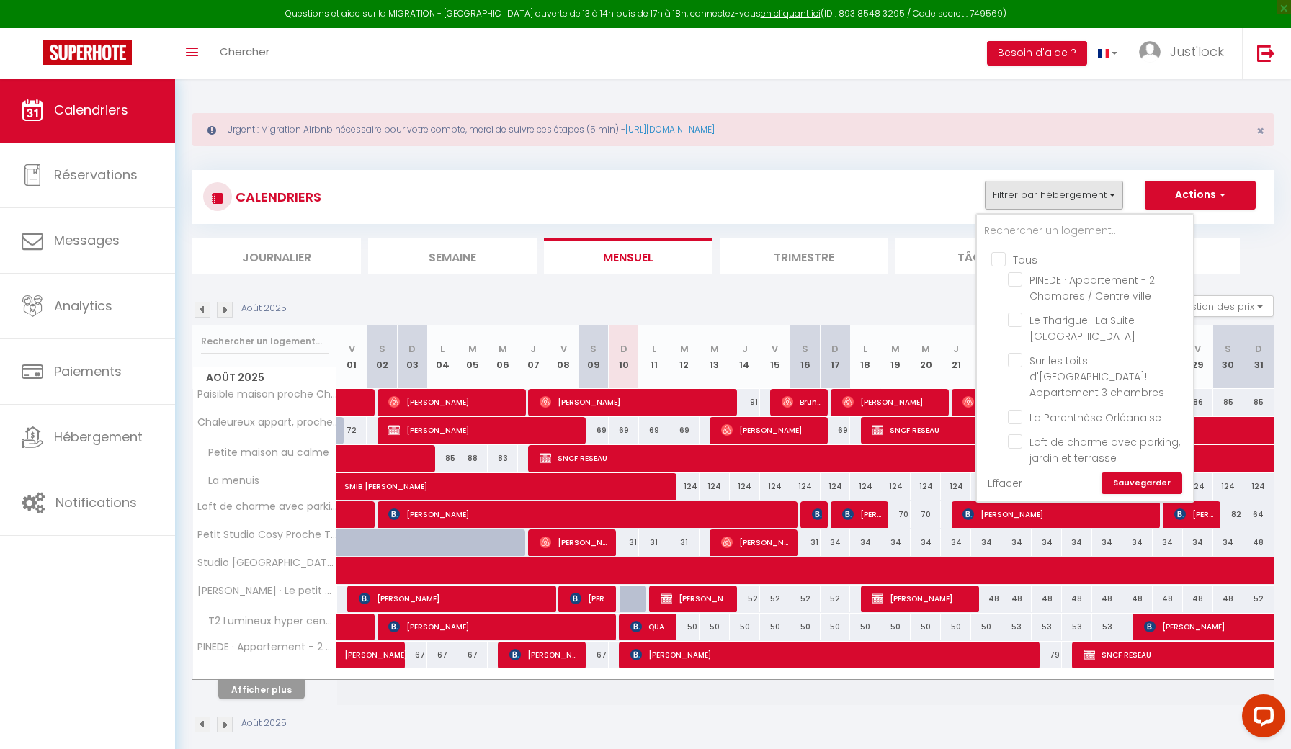
checkbox input "false"
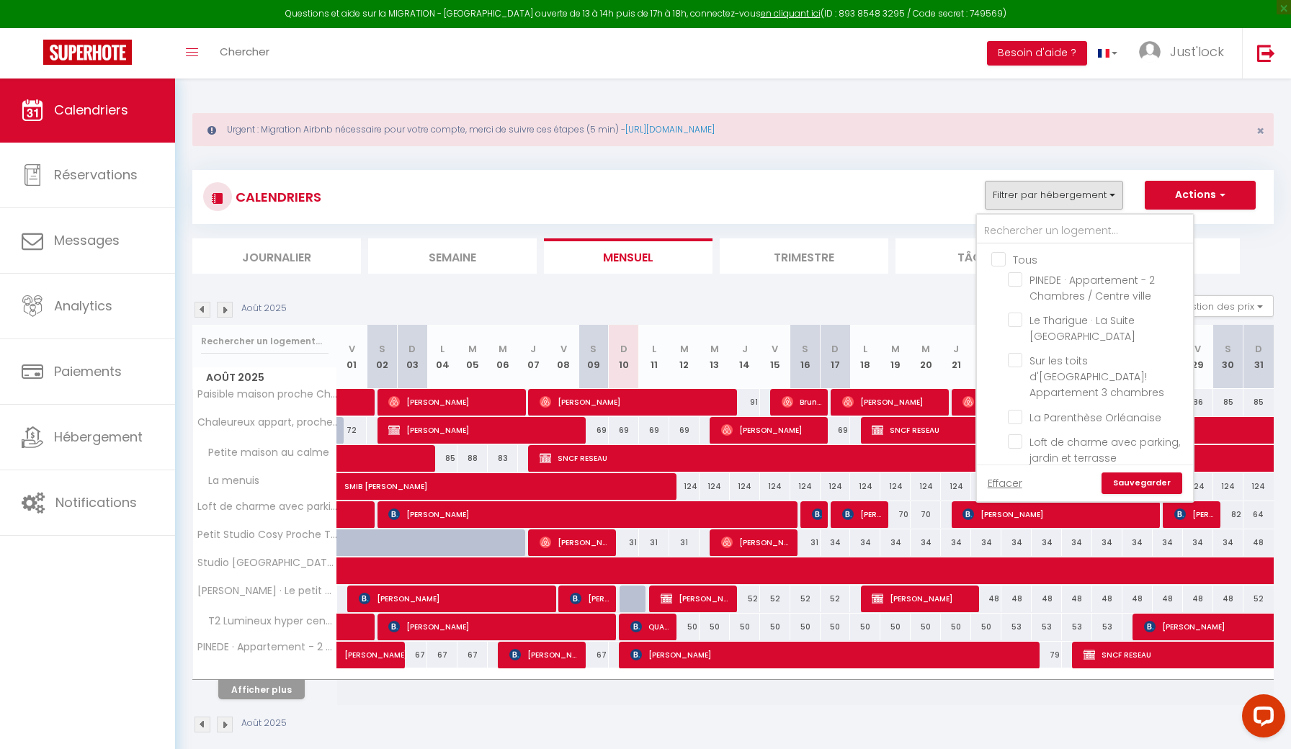
checkbox input "false"
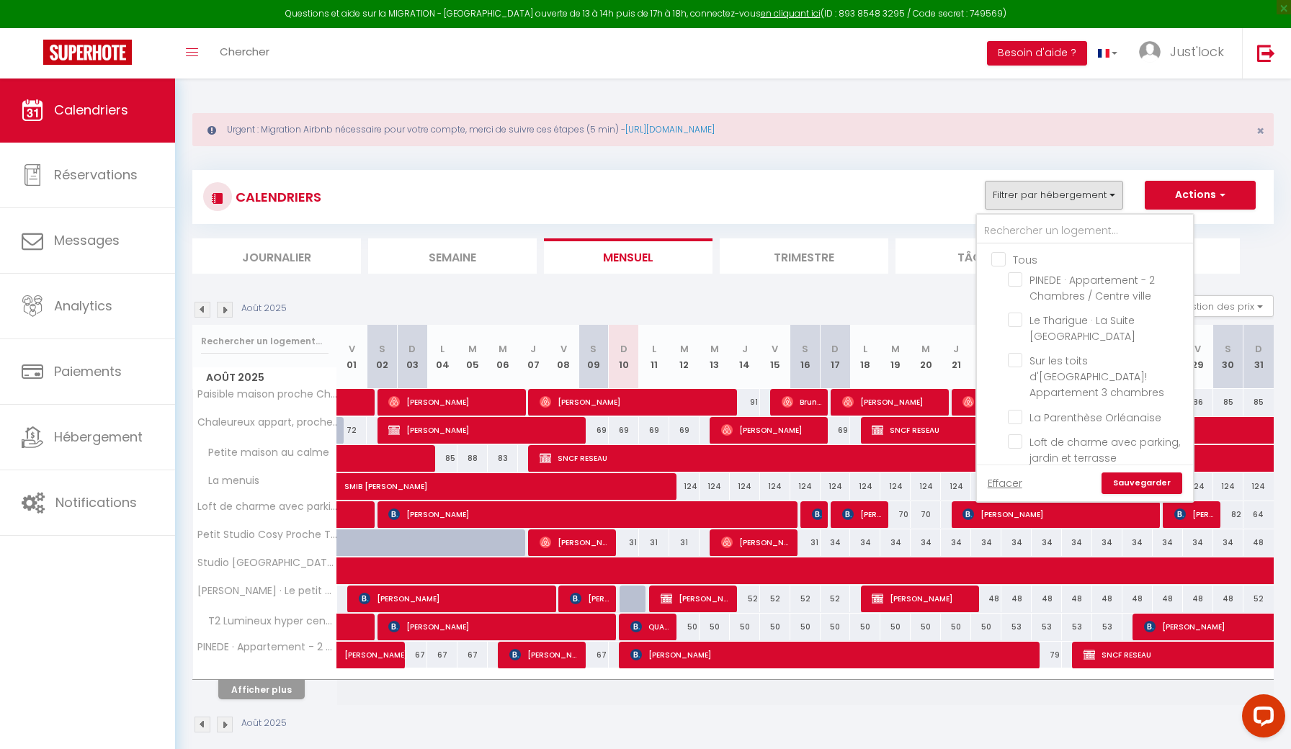
checkbox input "false"
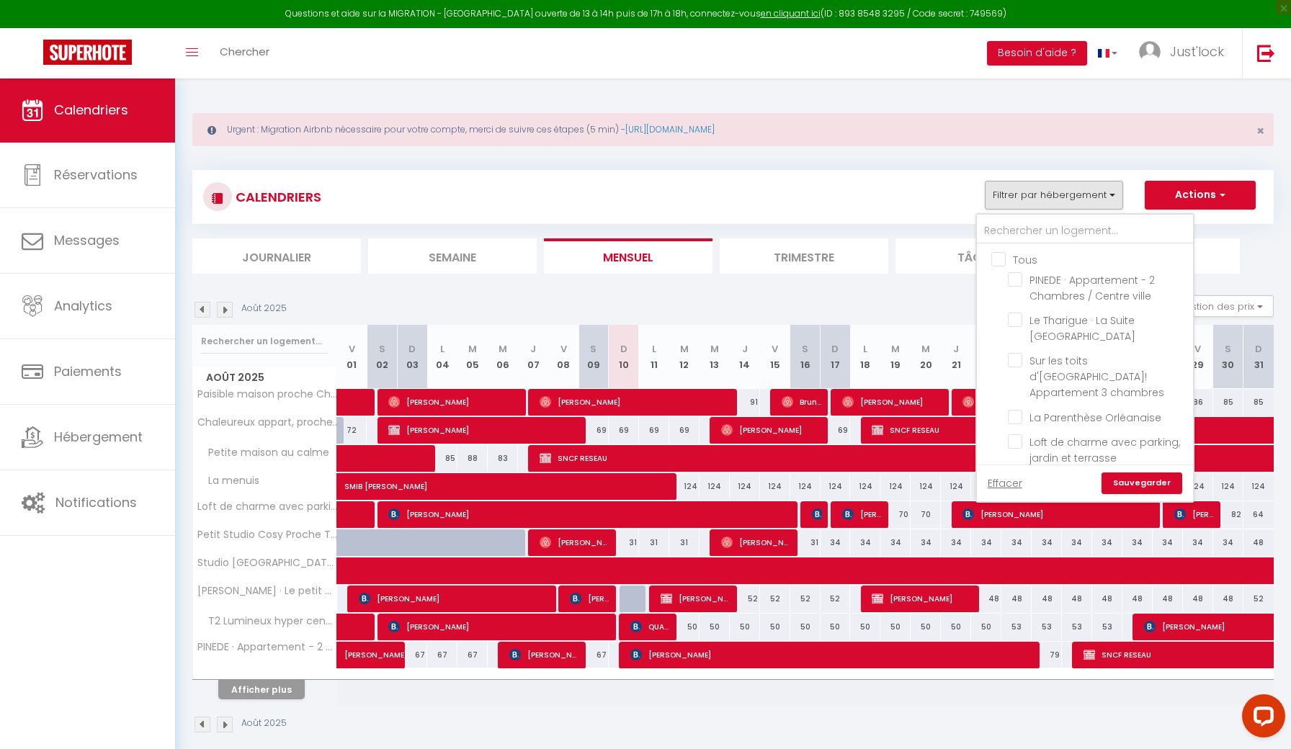
checkbox input "false"
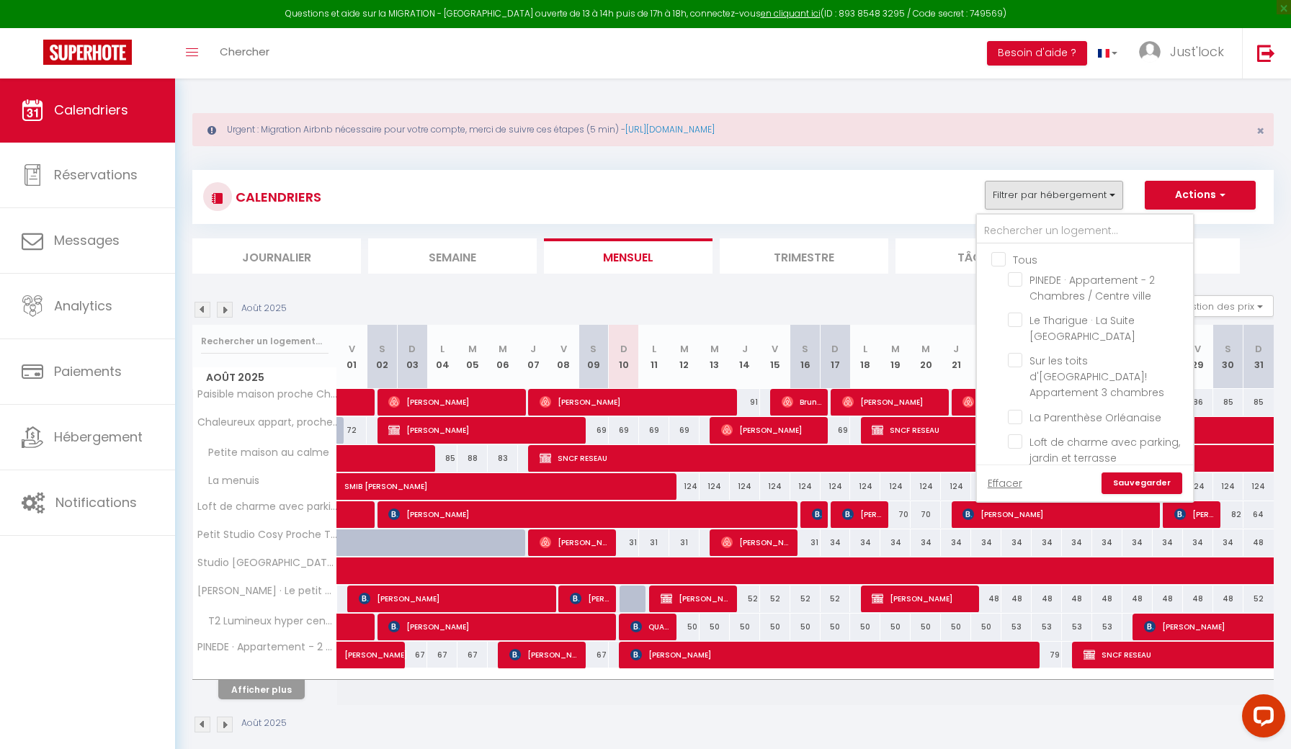
checkbox input "false"
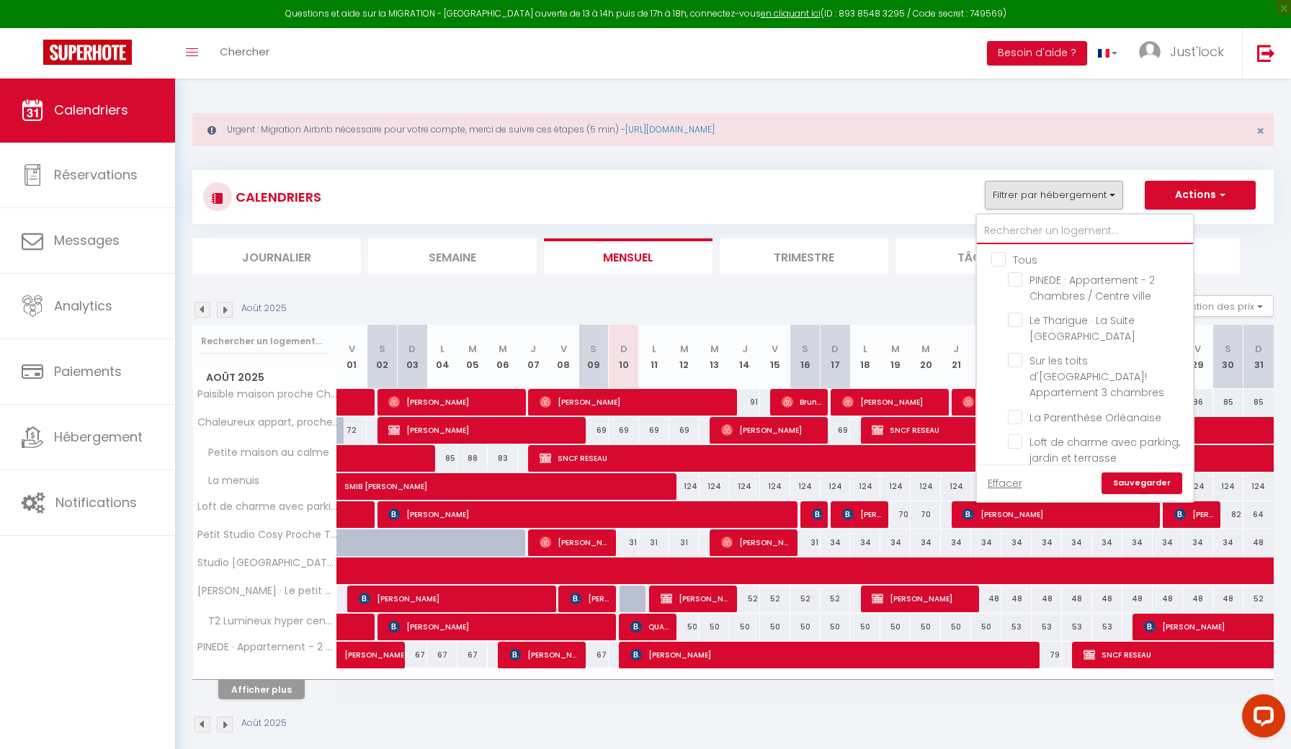
click at [1003, 227] on input "text" at bounding box center [1085, 231] width 216 height 26
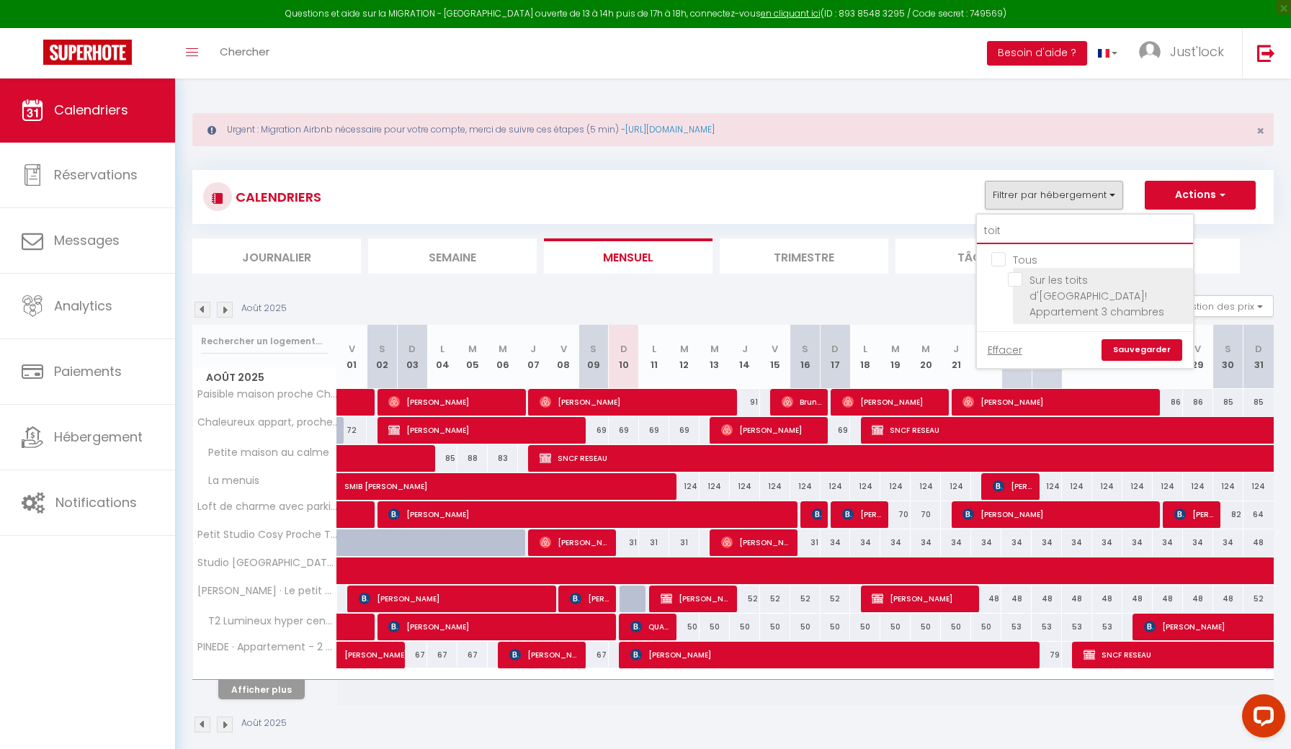
type input "toit"
click at [1013, 275] on input "Sur les toits d'[GEOGRAPHIC_DATA]! Appartement 3 chambres" at bounding box center [1098, 279] width 180 height 14
checkbox input "true"
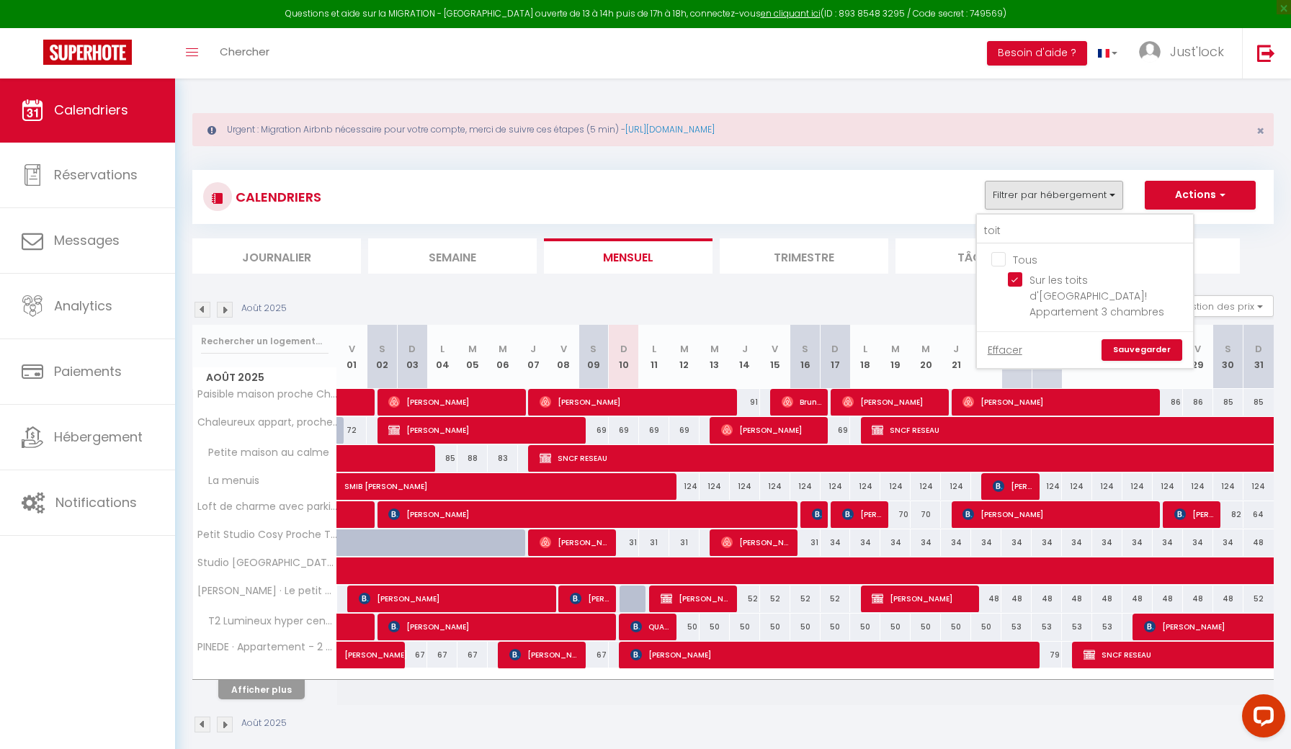
click at [1120, 339] on link "Sauvegarder" at bounding box center [1141, 350] width 81 height 22
